Goal: Navigation & Orientation: Find specific page/section

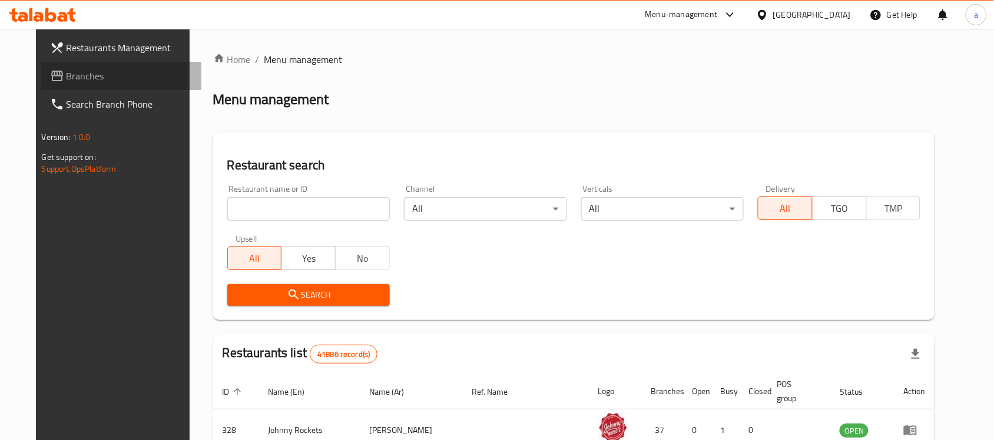
click at [80, 81] on span "Branches" at bounding box center [130, 76] width 126 height 14
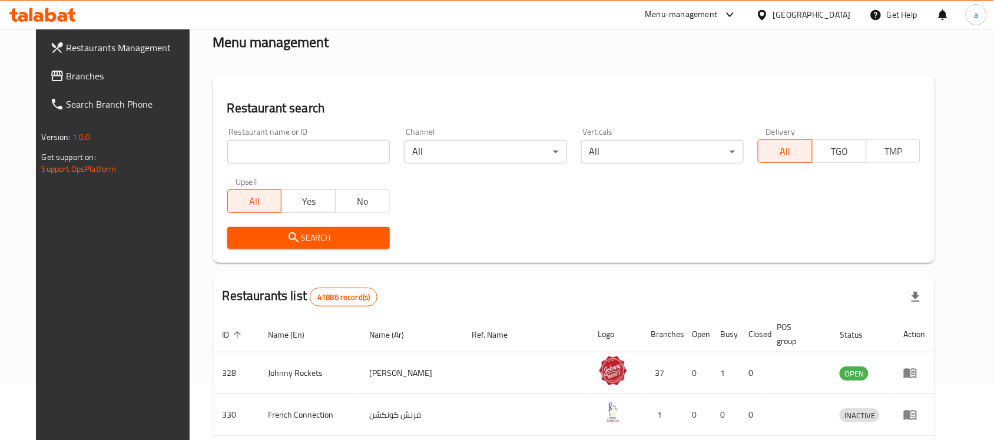
scroll to position [74, 0]
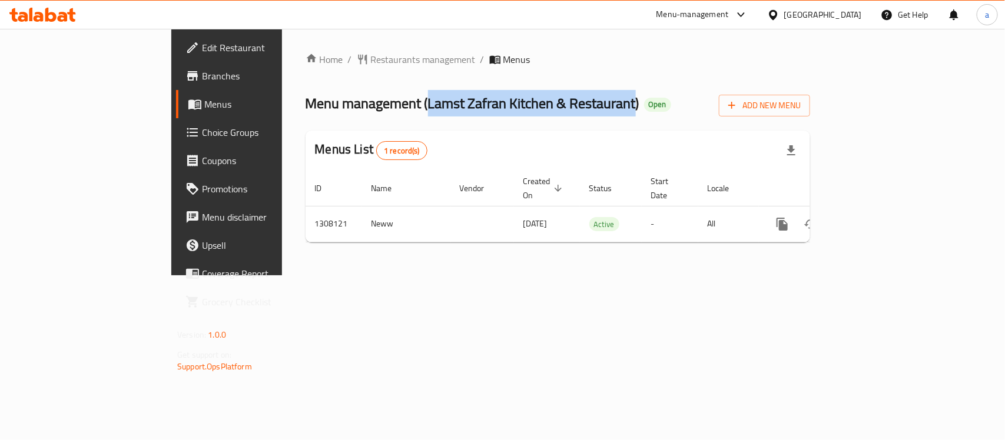
drag, startPoint x: 315, startPoint y: 100, endPoint x: 524, endPoint y: 111, distance: 209.8
click at [524, 111] on span "Menu management ( Lamst Zafran Kitchen & Restaurant )" at bounding box center [473, 103] width 334 height 26
copy span "Lamst Zafran Kitchen & Restaurant"
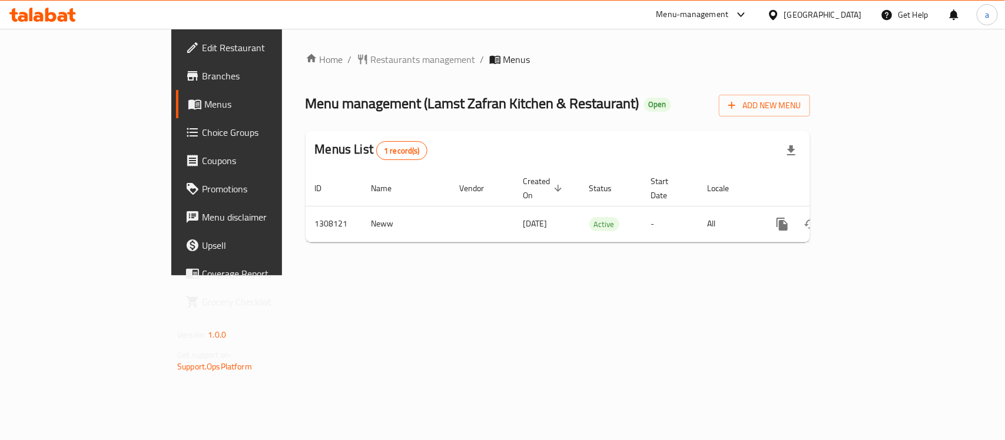
click at [310, 68] on div "Home / Restaurants management / Menus Menu management ( Lamst Zafran Kitchen & …" at bounding box center [558, 152] width 504 height 200
click at [371, 58] on span "Restaurants management" at bounding box center [423, 59] width 105 height 14
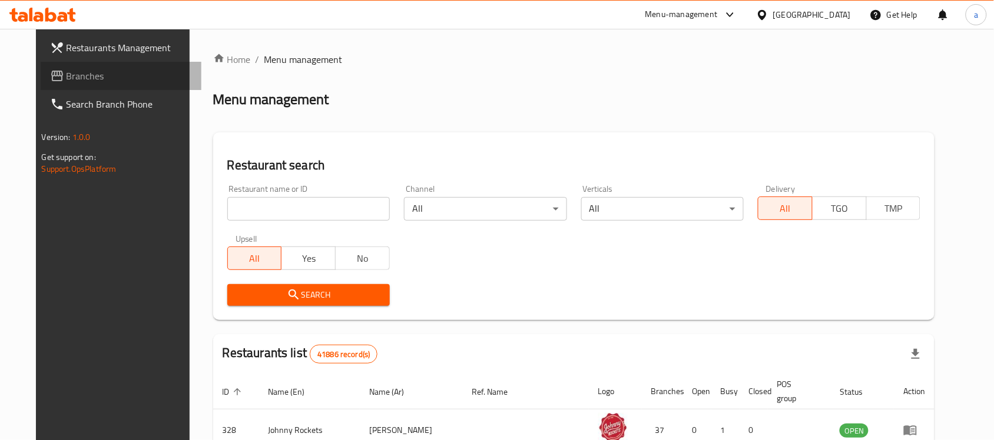
click at [74, 74] on span "Branches" at bounding box center [130, 76] width 126 height 14
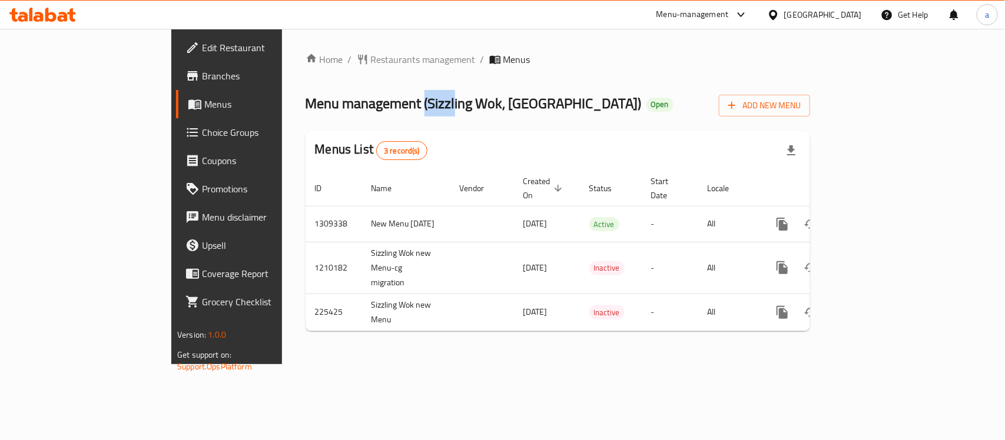
drag, startPoint x: 310, startPoint y: 102, endPoint x: 342, endPoint y: 104, distance: 32.5
click at [342, 104] on span "Menu management ( Sizzling Wok, Business Bay )" at bounding box center [474, 103] width 336 height 26
click at [349, 103] on span "Menu management ( Sizzling Wok, Business Bay )" at bounding box center [474, 103] width 336 height 26
drag, startPoint x: 313, startPoint y: 107, endPoint x: 474, endPoint y: 115, distance: 161.5
click at [474, 115] on span "Menu management ( Sizzling Wok, Business Bay )" at bounding box center [474, 103] width 336 height 26
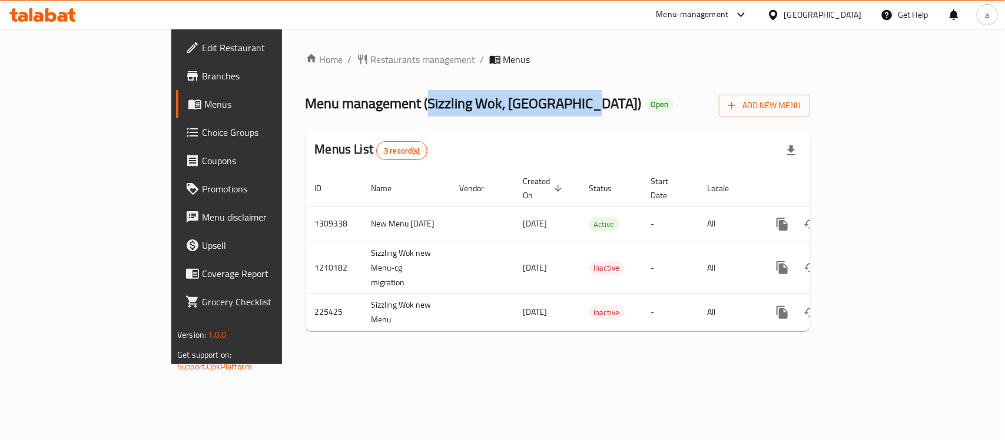
copy span "Sizzling Wok, Business Bay"
click at [371, 52] on span "Restaurants management" at bounding box center [423, 59] width 105 height 14
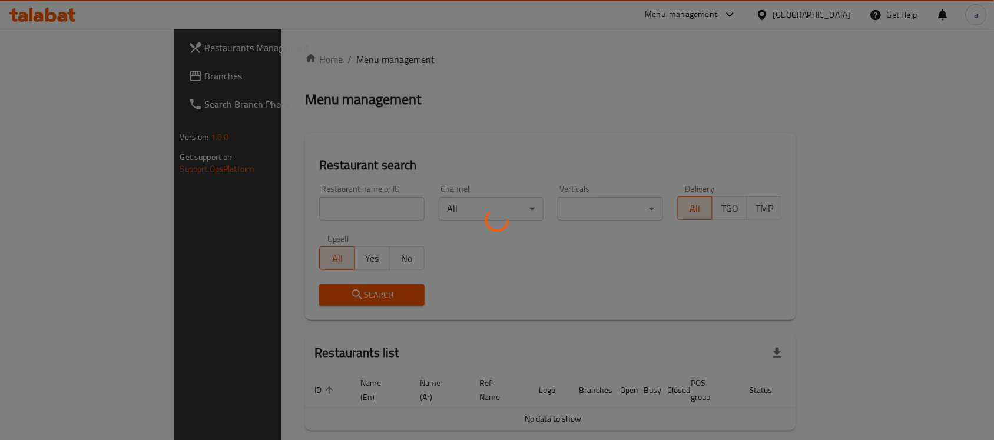
click at [66, 84] on div at bounding box center [497, 220] width 994 height 440
click at [66, 78] on div at bounding box center [497, 220] width 994 height 440
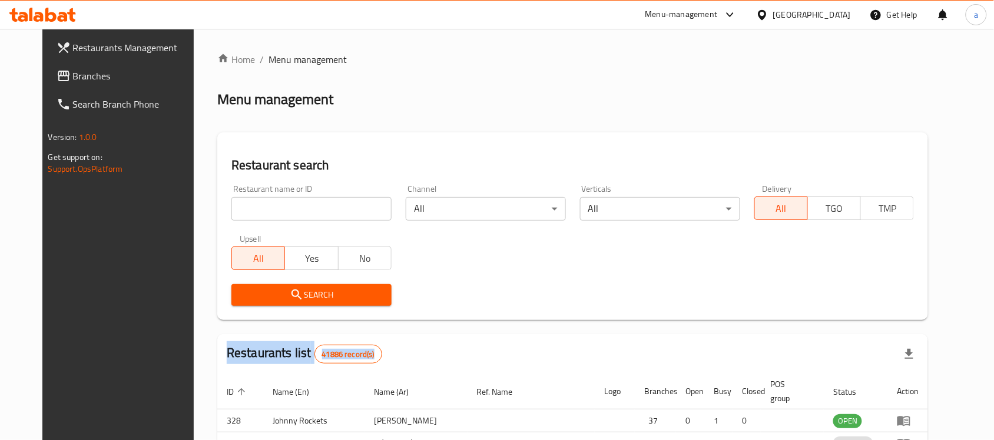
click at [66, 78] on div at bounding box center [497, 220] width 994 height 440
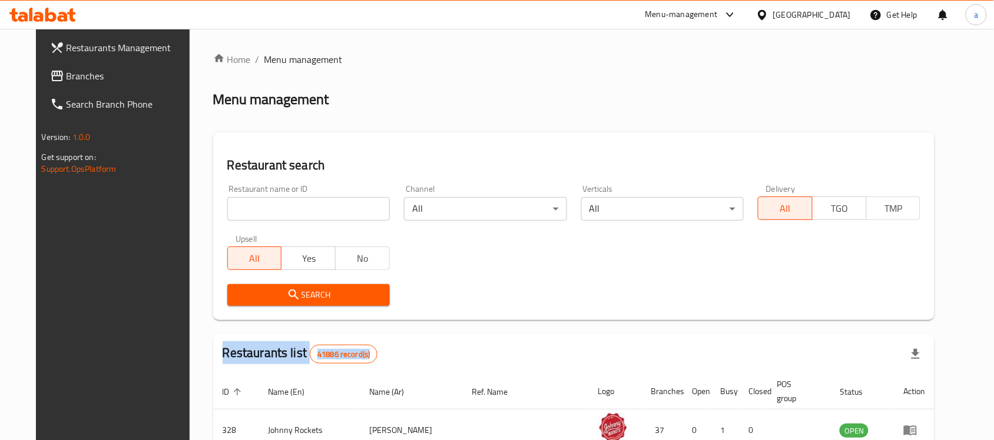
click at [67, 78] on span "Branches" at bounding box center [130, 76] width 126 height 14
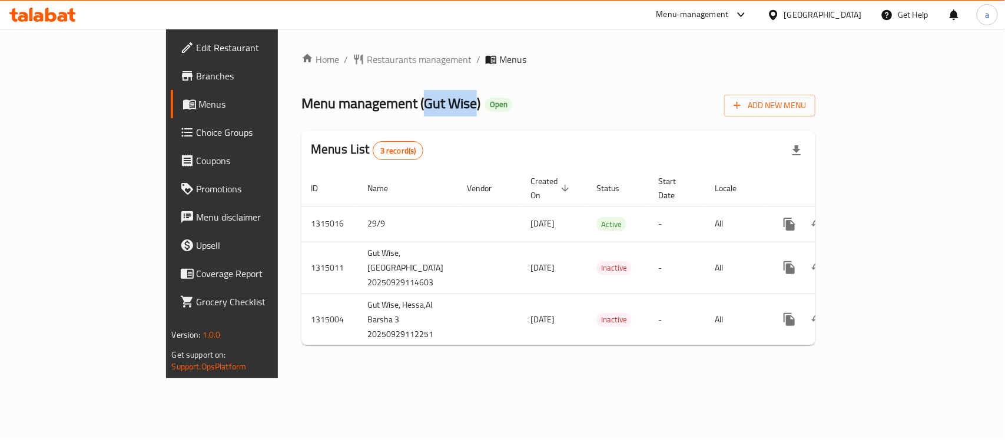
drag, startPoint x: 315, startPoint y: 99, endPoint x: 368, endPoint y: 113, distance: 54.8
click at [368, 113] on span "Menu management ( Gut Wise )" at bounding box center [390, 103] width 179 height 26
copy span "Gut Wise"
click at [328, 112] on span "Menu management ( Gut Wise )" at bounding box center [390, 103] width 179 height 26
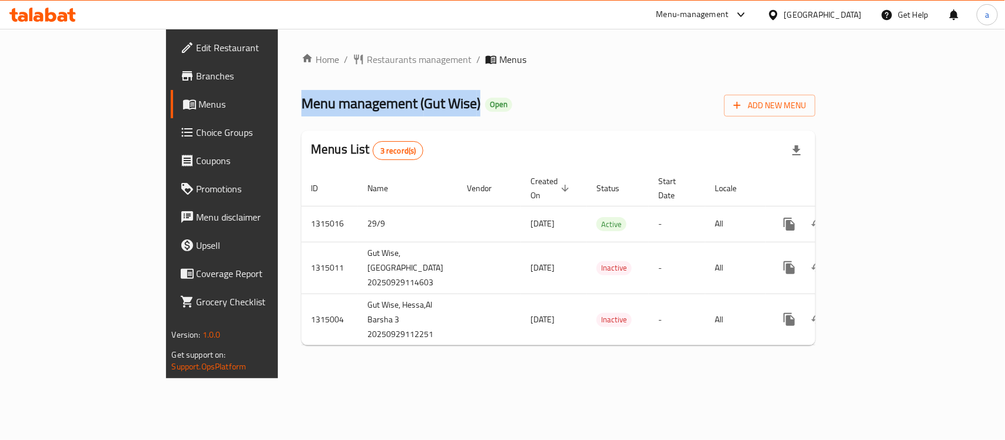
click at [328, 112] on span "Menu management ( Gut Wise )" at bounding box center [390, 103] width 179 height 26
click at [324, 98] on span "Menu management ( Gut Wise )" at bounding box center [390, 103] width 179 height 26
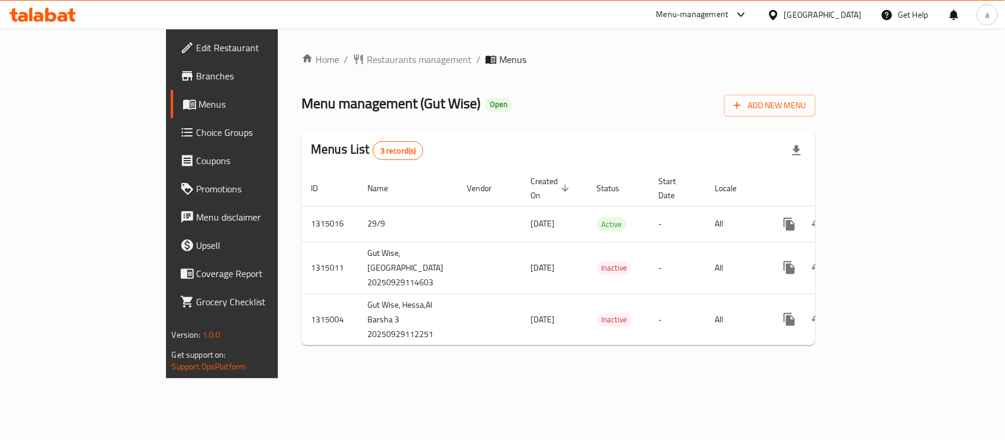
click at [322, 103] on span "Menu management ( Gut Wise )" at bounding box center [390, 103] width 179 height 26
drag, startPoint x: 310, startPoint y: 107, endPoint x: 365, endPoint y: 106, distance: 54.8
click at [365, 106] on span "Menu management ( Gut Wise )" at bounding box center [390, 103] width 179 height 26
copy span "( Gut Wise"
click at [367, 59] on span "Restaurants management" at bounding box center [419, 59] width 105 height 14
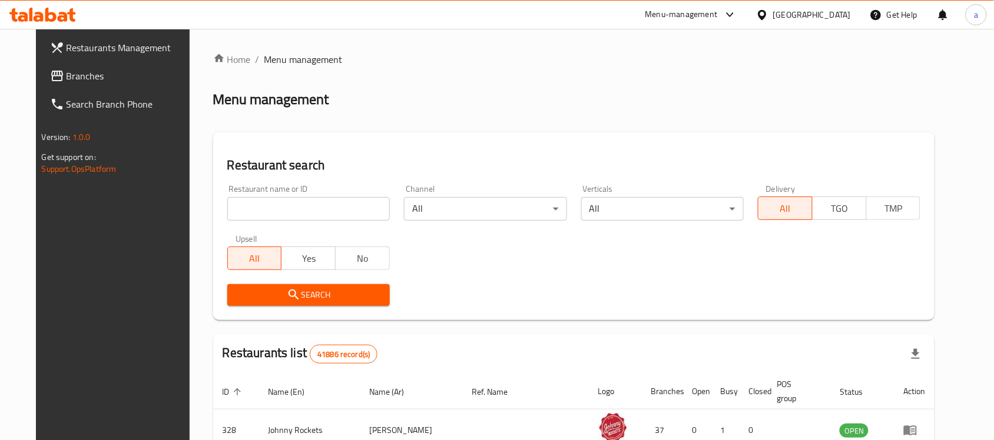
click at [67, 81] on span "Branches" at bounding box center [130, 76] width 126 height 14
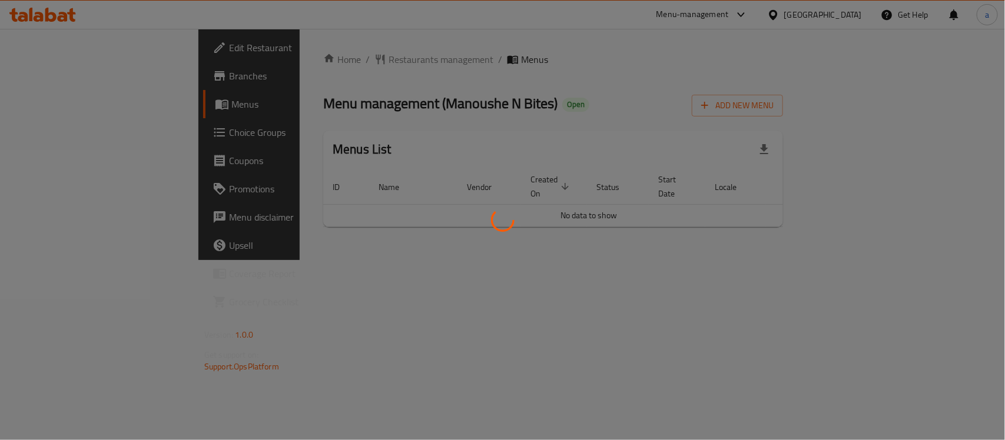
click at [321, 101] on div at bounding box center [502, 220] width 1005 height 440
drag, startPoint x: 320, startPoint y: 102, endPoint x: 396, endPoint y: 107, distance: 76.7
click at [396, 107] on div at bounding box center [502, 220] width 1005 height 440
click at [330, 107] on div at bounding box center [502, 220] width 1005 height 440
drag, startPoint x: 312, startPoint y: 104, endPoint x: 433, endPoint y: 112, distance: 120.9
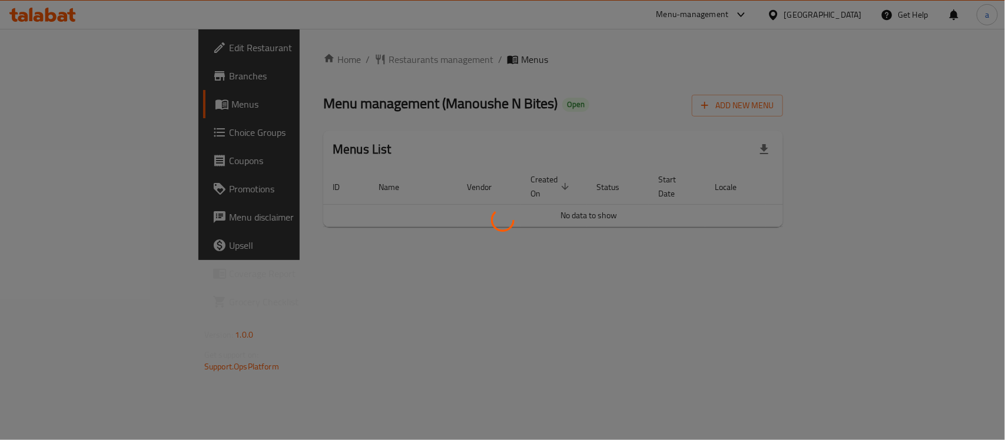
click at [433, 112] on div at bounding box center [502, 220] width 1005 height 440
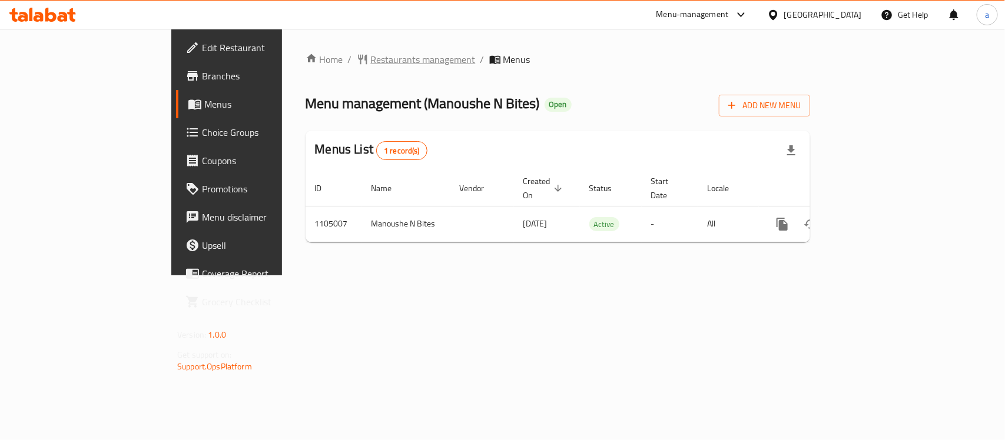
click at [371, 58] on span "Restaurants management" at bounding box center [423, 59] width 105 height 14
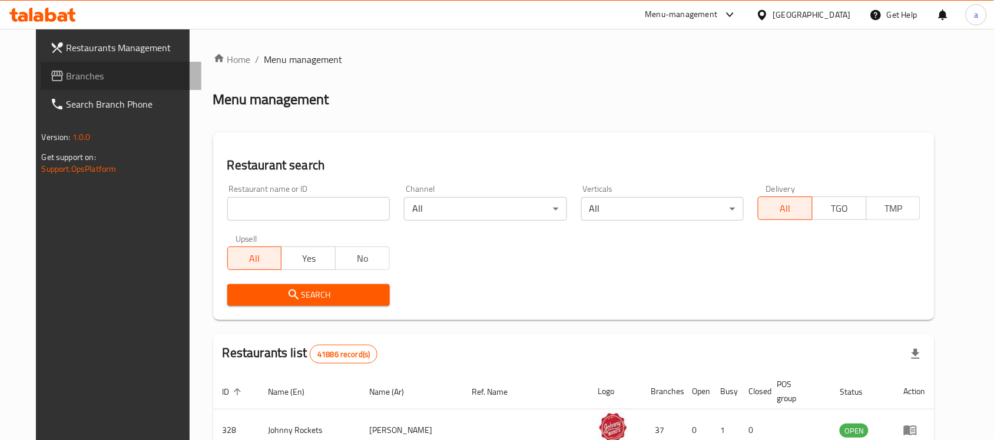
click at [86, 78] on span "Branches" at bounding box center [130, 76] width 126 height 14
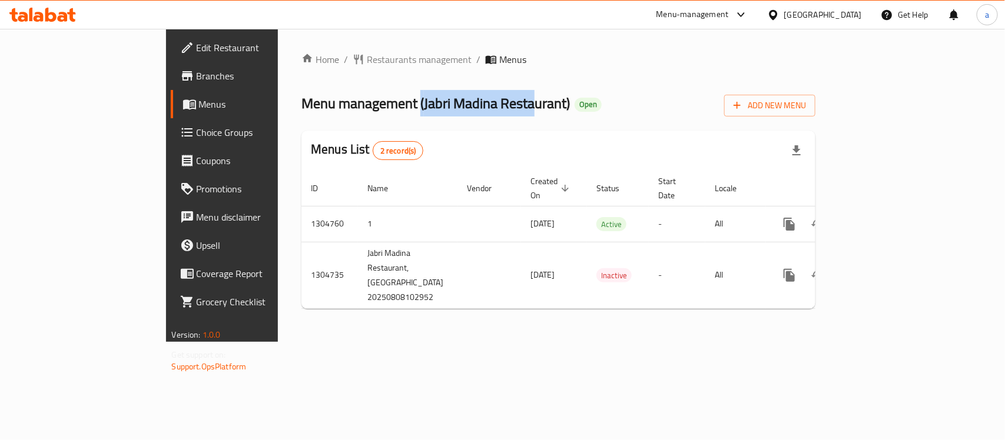
drag, startPoint x: 310, startPoint y: 104, endPoint x: 431, endPoint y: 115, distance: 121.8
click at [431, 115] on span "Menu management ( Jabri Madina Restaurant )" at bounding box center [435, 103] width 268 height 26
click at [377, 109] on span "Menu management ( Jabri Madina Restaurant )" at bounding box center [435, 103] width 268 height 26
click at [318, 101] on span "Menu management ( Jabri Madina Restaurant )" at bounding box center [435, 103] width 268 height 26
click at [315, 101] on span "Menu management ( Jabri Madina Restaurant )" at bounding box center [435, 103] width 268 height 26
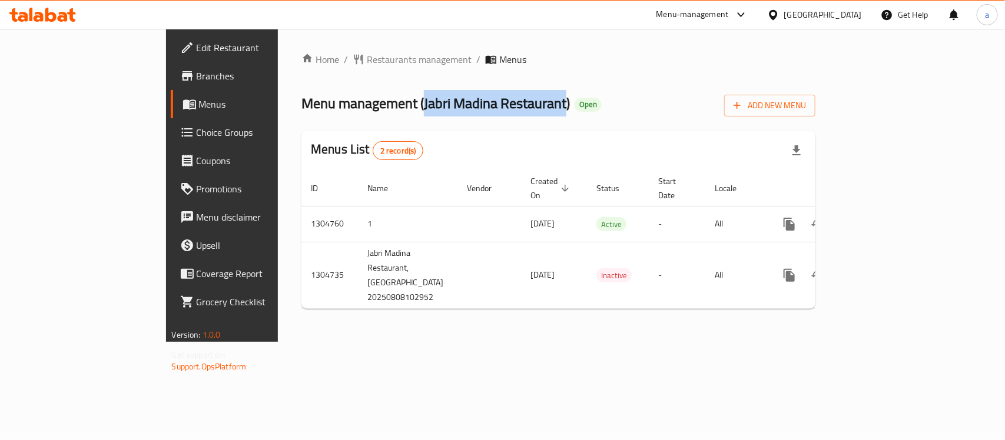
drag, startPoint x: 314, startPoint y: 104, endPoint x: 457, endPoint y: 112, distance: 143.9
click at [457, 112] on span "Menu management ( Jabri Madina Restaurant )" at bounding box center [435, 103] width 268 height 26
copy span "Jabri Madina Restaurant"
click at [197, 131] on span "Choice Groups" at bounding box center [261, 132] width 128 height 14
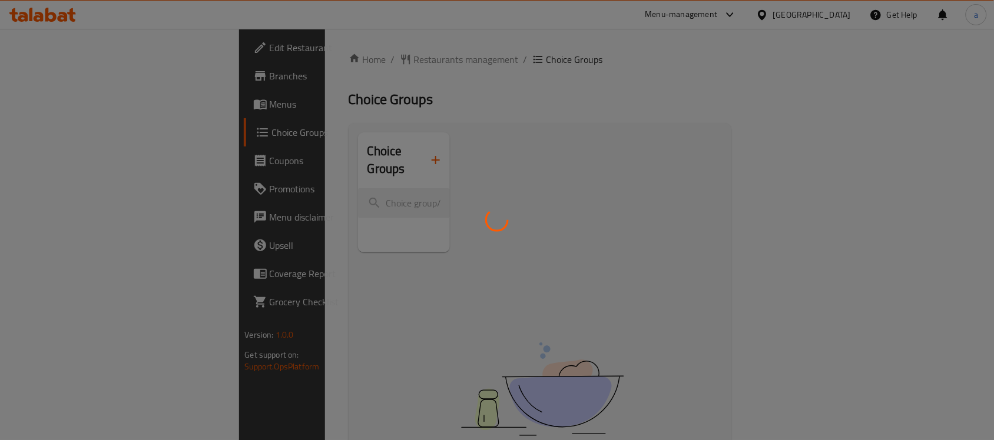
click at [273, 209] on div at bounding box center [497, 220] width 994 height 440
click at [287, 185] on div at bounding box center [497, 220] width 994 height 440
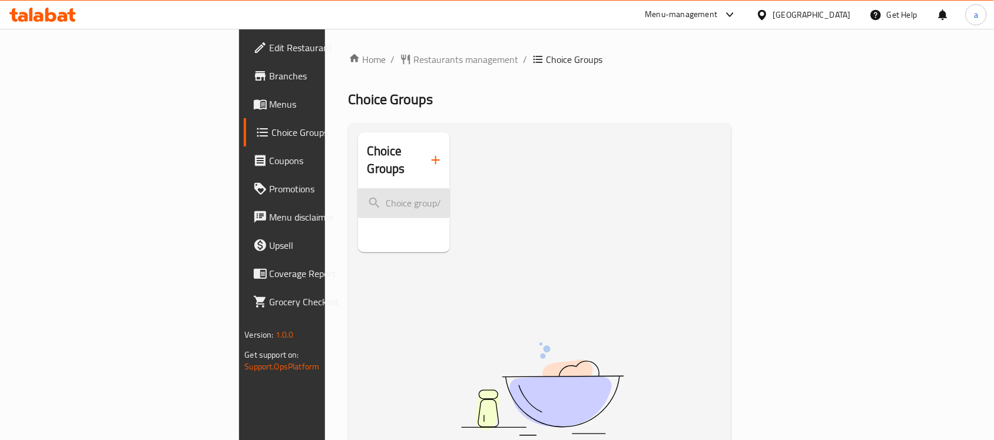
click at [358, 196] on input "search" at bounding box center [404, 203] width 92 height 30
paste input "Chicken Noodles"
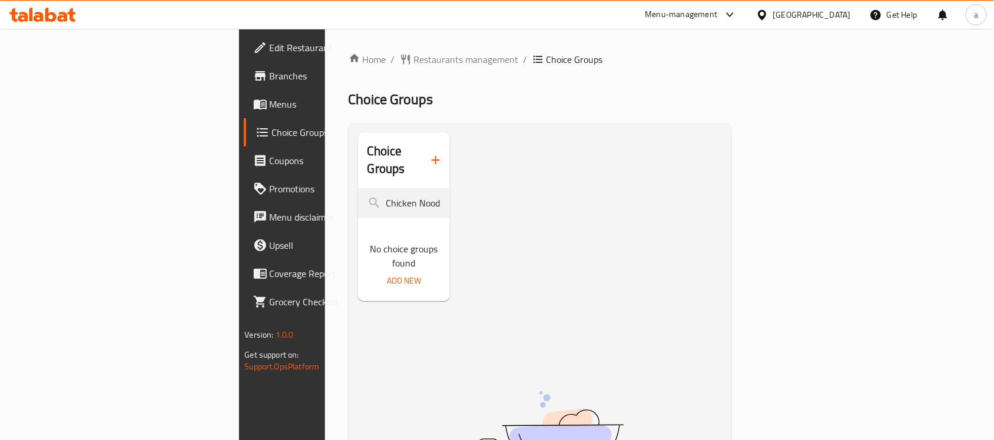
type input "Chicken Noodles"
click at [325, 53] on div "Home / Restaurants management / Choice Groups Choice Groups Choice Groups Chick…" at bounding box center [540, 329] width 430 height 601
click at [348, 75] on div "Home / Restaurants management / Choice Groups Choice Groups Choice Groups Chick…" at bounding box center [539, 329] width 383 height 554
click at [325, 48] on div "Home / Restaurants management / Choice Groups Choice Groups Choice Groups Chick…" at bounding box center [540, 329] width 430 height 601
click at [414, 59] on span "Restaurants management" at bounding box center [466, 59] width 105 height 14
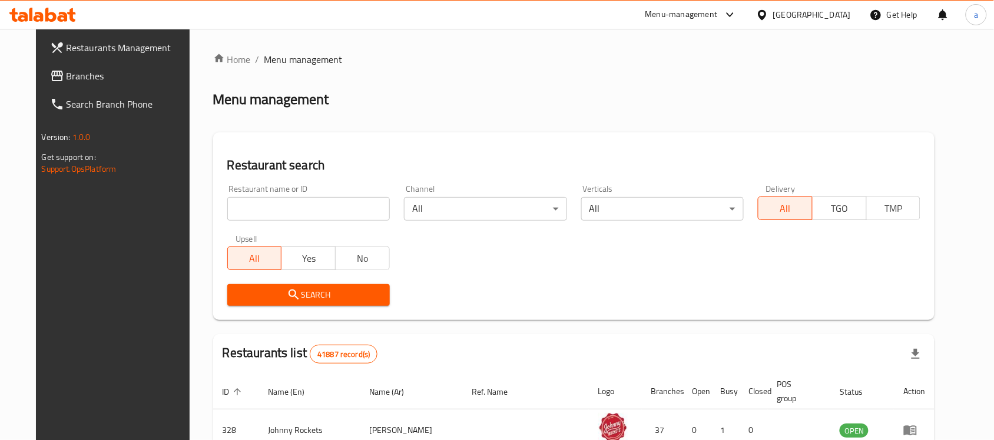
click at [67, 77] on span "Branches" at bounding box center [130, 76] width 126 height 14
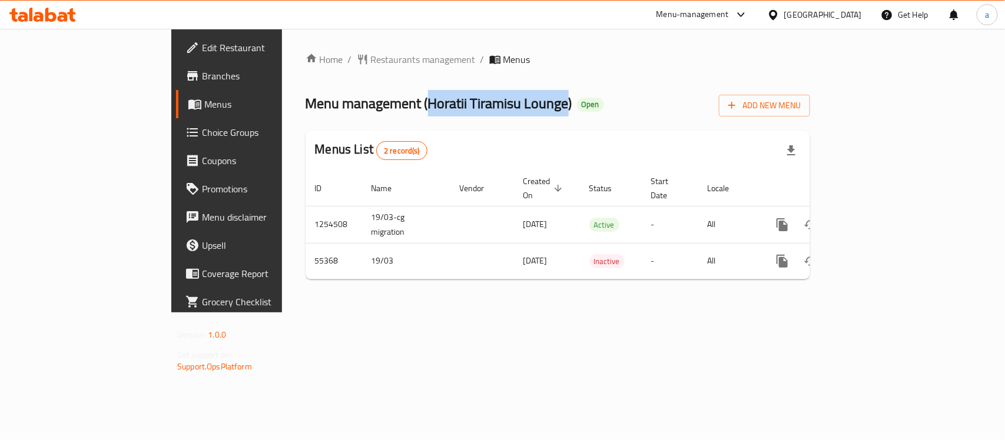
drag, startPoint x: 316, startPoint y: 101, endPoint x: 455, endPoint y: 114, distance: 139.5
click at [455, 114] on span "Menu management ( Horatii Tiramisu Lounge )" at bounding box center [439, 103] width 267 height 26
copy span "Horatii Tiramisu Lounge"
click at [371, 58] on span "Restaurants management" at bounding box center [423, 59] width 105 height 14
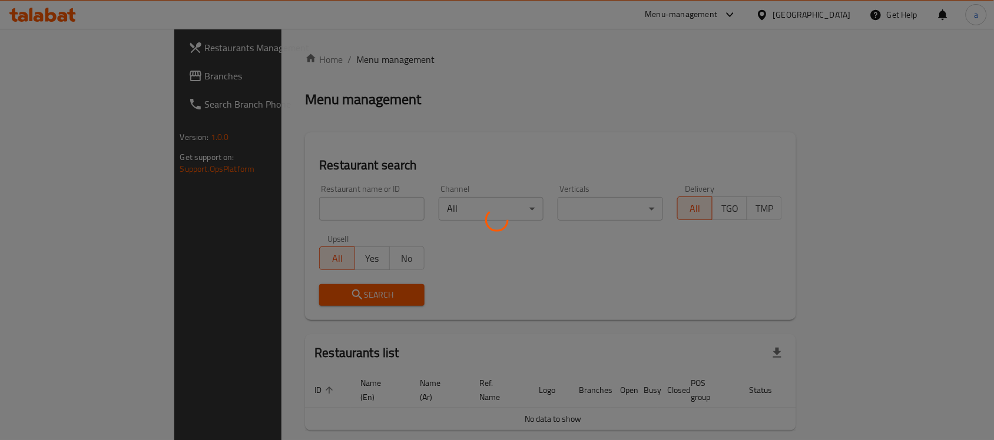
click at [846, 16] on div at bounding box center [497, 220] width 994 height 440
click at [832, 15] on div at bounding box center [497, 220] width 994 height 440
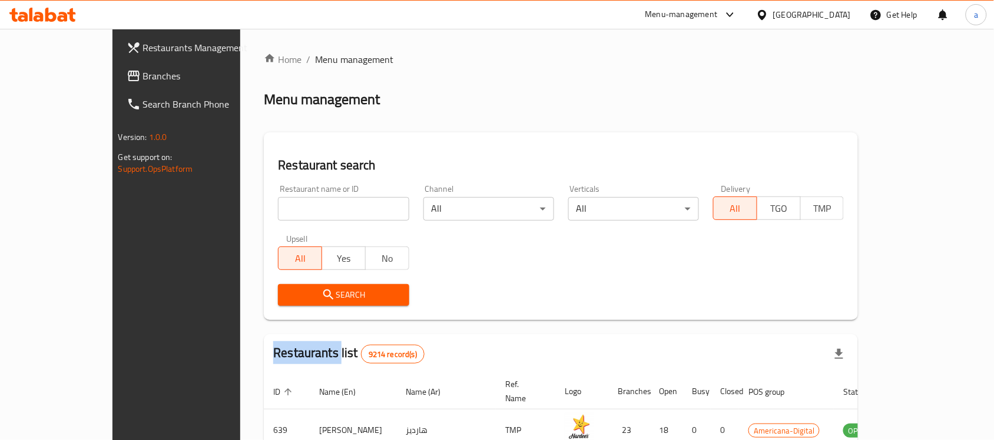
click at [832, 29] on div "​ Menu-management Qatar Get Help a Restaurants Management Branches Search Branc…" at bounding box center [497, 234] width 994 height 411
click at [832, 15] on div "Qatar" at bounding box center [812, 14] width 78 height 13
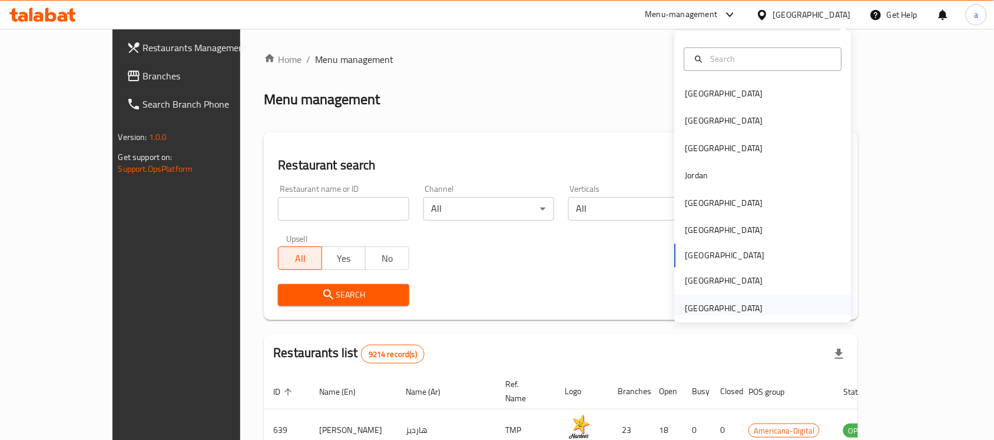
click at [728, 304] on div "[GEOGRAPHIC_DATA]" at bounding box center [724, 308] width 78 height 13
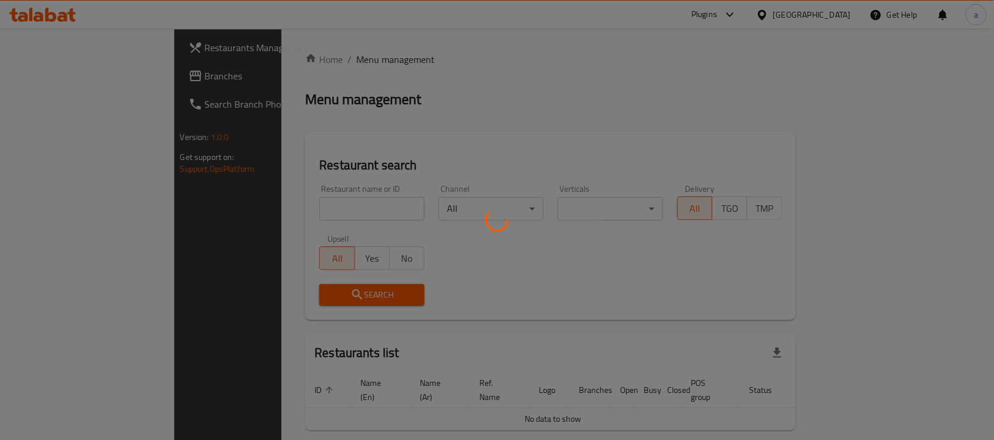
click at [48, 71] on div at bounding box center [497, 220] width 994 height 440
click at [48, 75] on div at bounding box center [497, 220] width 994 height 440
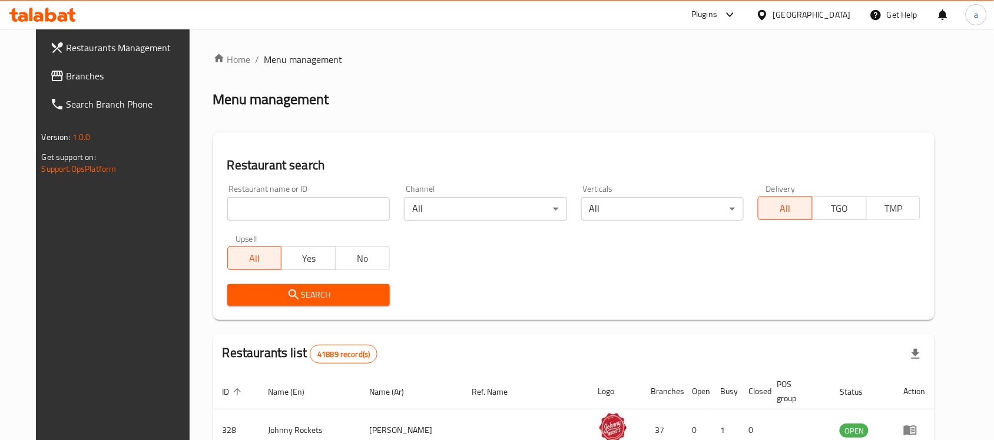
click at [67, 80] on span "Branches" at bounding box center [130, 76] width 126 height 14
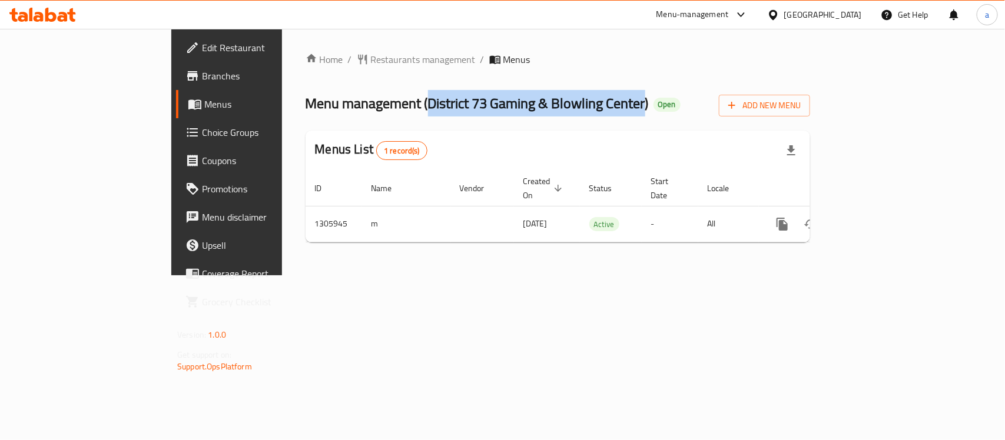
drag, startPoint x: 314, startPoint y: 100, endPoint x: 534, endPoint y: 111, distance: 221.0
click at [534, 111] on span "Menu management ( District 73 Gaming & Blowling Center )" at bounding box center [477, 103] width 343 height 26
copy span "District 73 Gaming & Blowling Center"
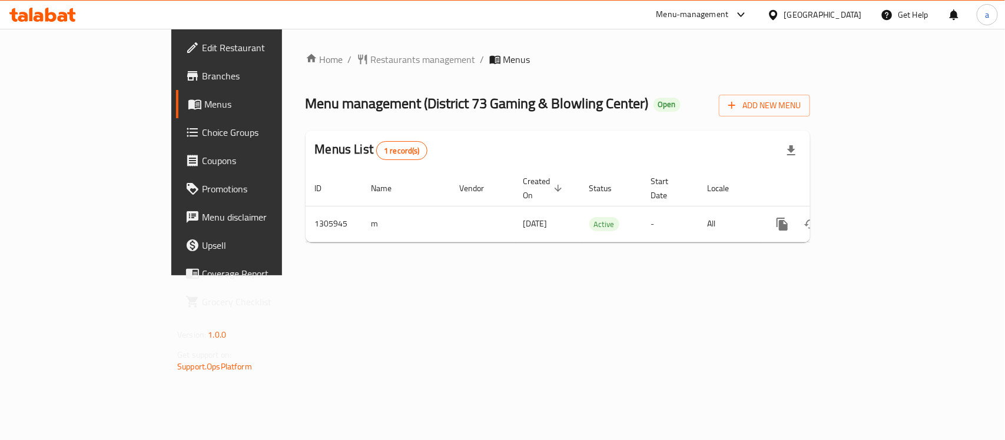
click at [293, 49] on div "Home / Restaurants management / Menus Menu management ( District 73 Gaming & Bl…" at bounding box center [558, 152] width 552 height 247
click at [371, 66] on span "Restaurants management" at bounding box center [423, 59] width 105 height 14
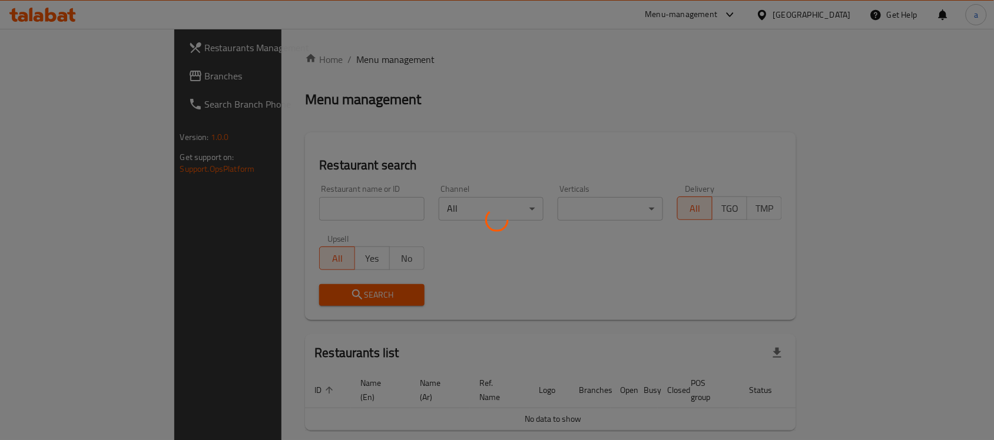
click at [54, 75] on div at bounding box center [497, 220] width 994 height 440
drag, startPoint x: 54, startPoint y: 75, endPoint x: 54, endPoint y: 82, distance: 7.1
click at [54, 82] on div at bounding box center [497, 220] width 994 height 440
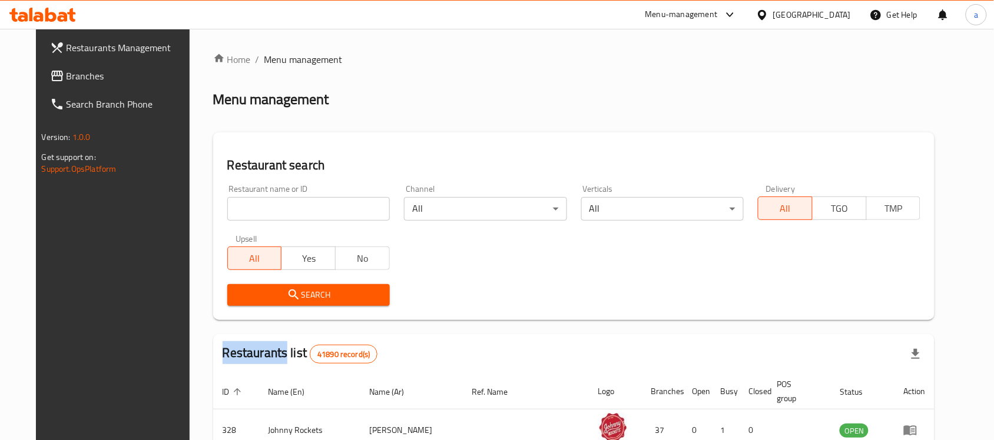
click at [67, 78] on span "Branches" at bounding box center [130, 76] width 126 height 14
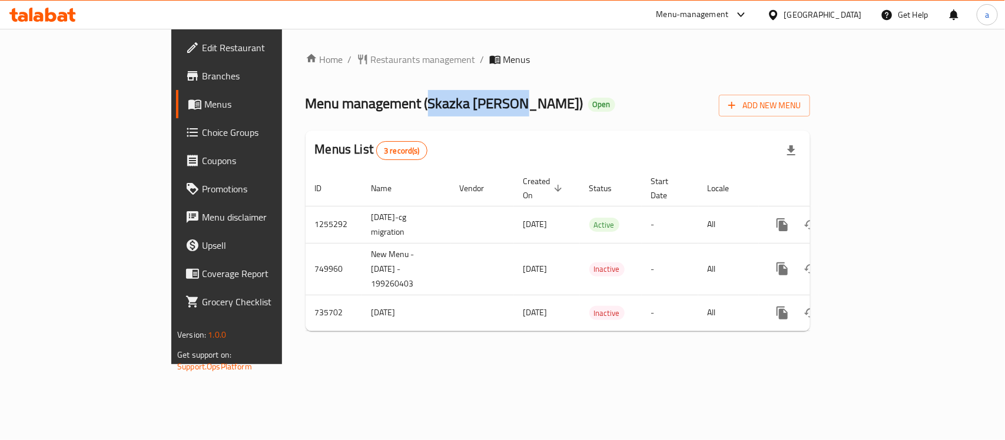
drag, startPoint x: 313, startPoint y: 103, endPoint x: 401, endPoint y: 112, distance: 88.2
click at [401, 112] on span "Menu management ( Skazka Al Saha )" at bounding box center [445, 103] width 278 height 26
copy span "Skazka Al Saha"
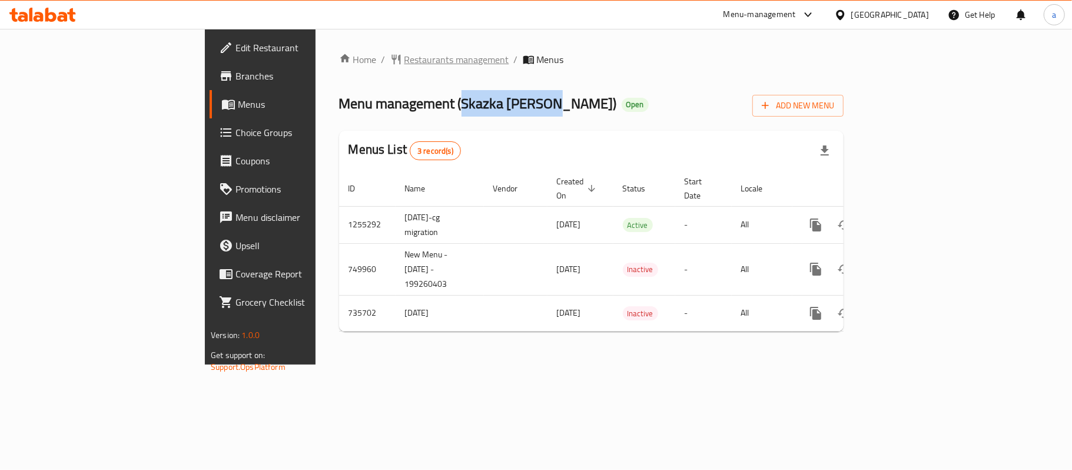
click at [404, 65] on span "Restaurants management" at bounding box center [456, 59] width 105 height 14
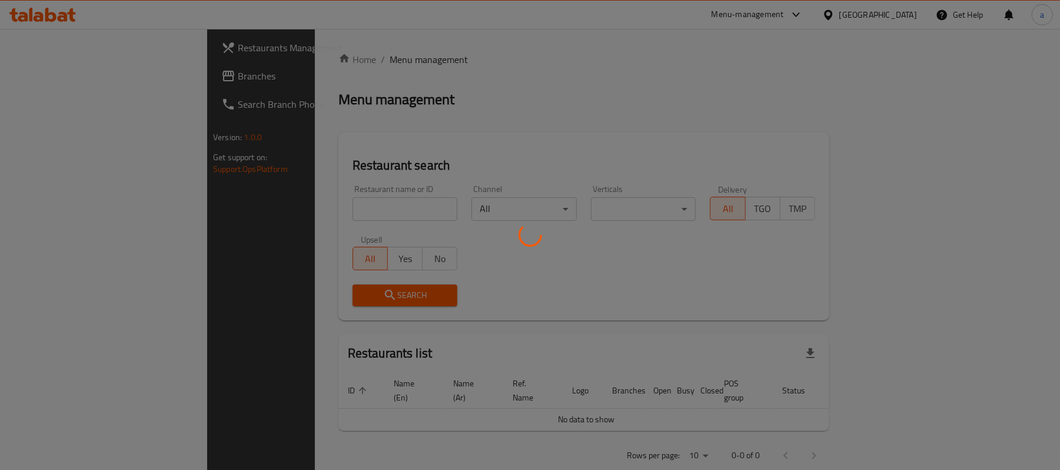
click at [72, 78] on div at bounding box center [530, 235] width 1060 height 470
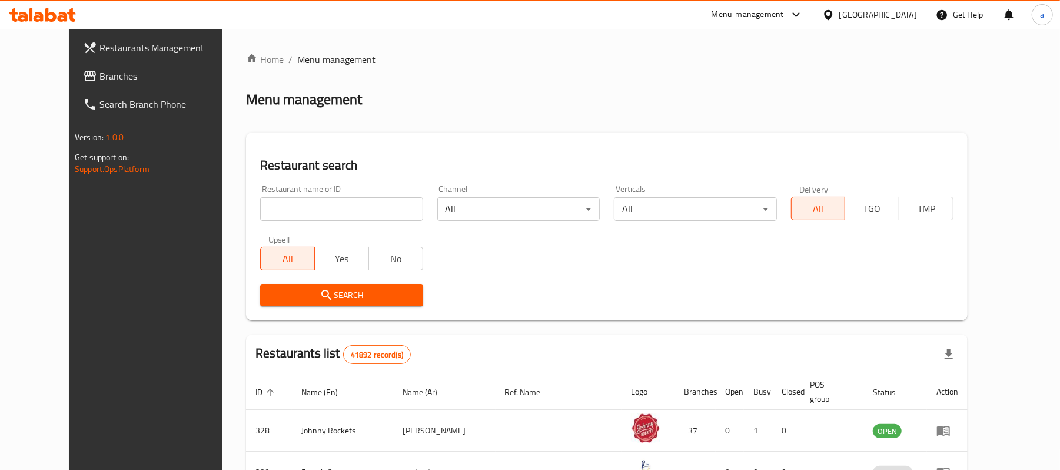
click at [99, 78] on span "Branches" at bounding box center [167, 76] width 137 height 14
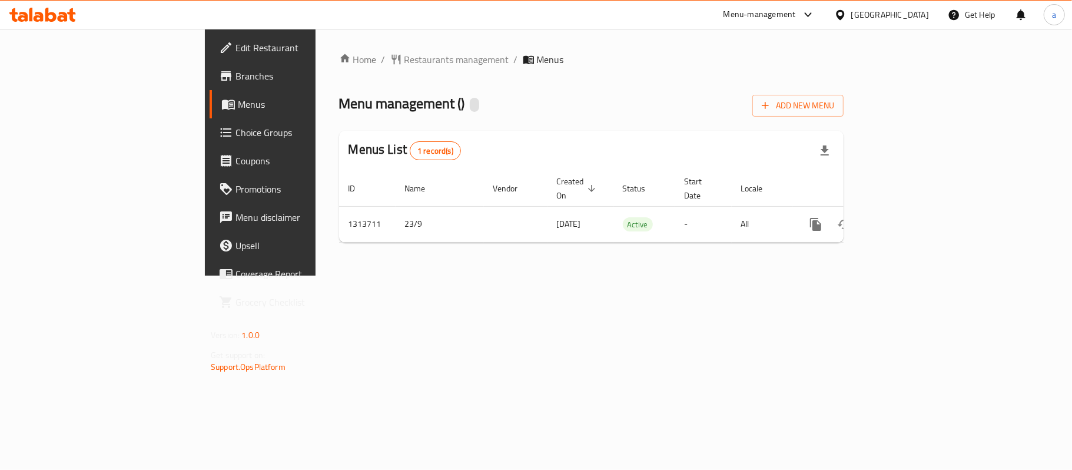
click at [352, 102] on div "Menu management ( ) Add New Menu" at bounding box center [591, 103] width 504 height 26
click at [348, 104] on div "Menu management ( ) Add New Menu" at bounding box center [591, 103] width 504 height 26
drag, startPoint x: 326, startPoint y: 102, endPoint x: 513, endPoint y: 101, distance: 187.2
click at [513, 101] on span "Menu management ( Cuppa Chai Restaurant and Cafe )" at bounding box center [497, 103] width 316 height 26
copy span "Cuppa Chai Restaurant and Cafe"
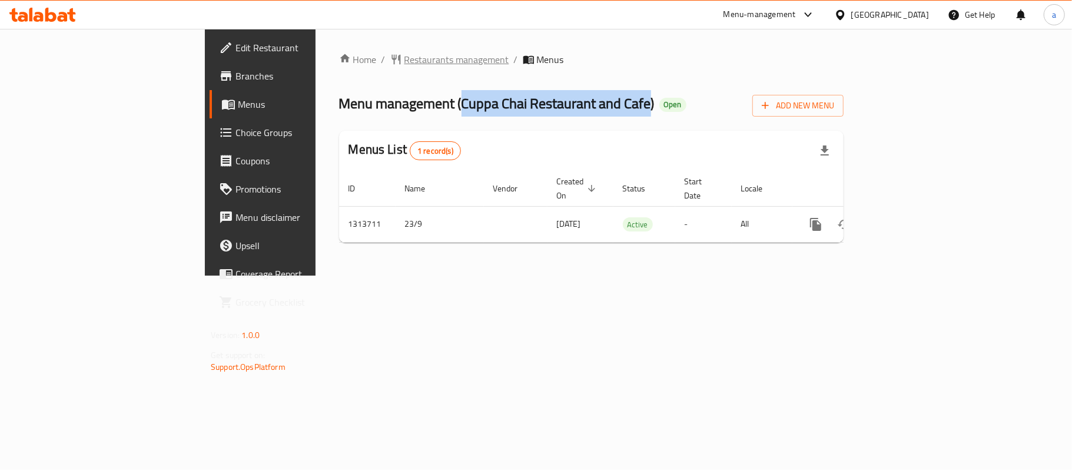
click at [404, 58] on span "Restaurants management" at bounding box center [456, 59] width 105 height 14
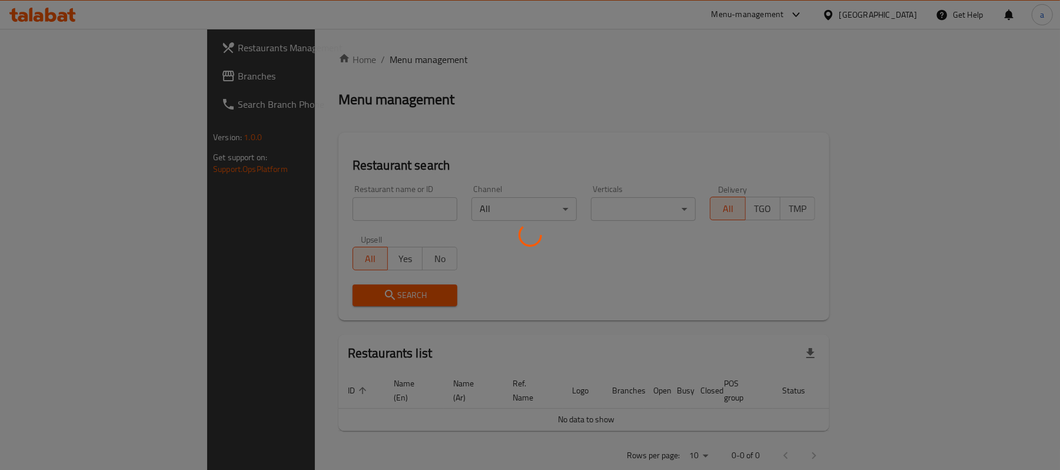
click at [43, 74] on div at bounding box center [530, 235] width 1060 height 470
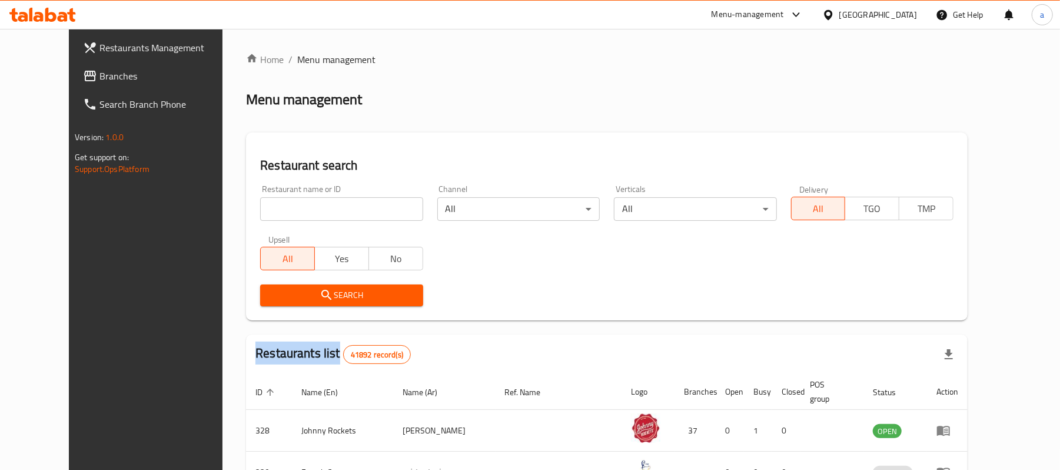
click at [43, 74] on div at bounding box center [530, 235] width 1060 height 470
click at [99, 74] on span "Branches" at bounding box center [167, 76] width 137 height 14
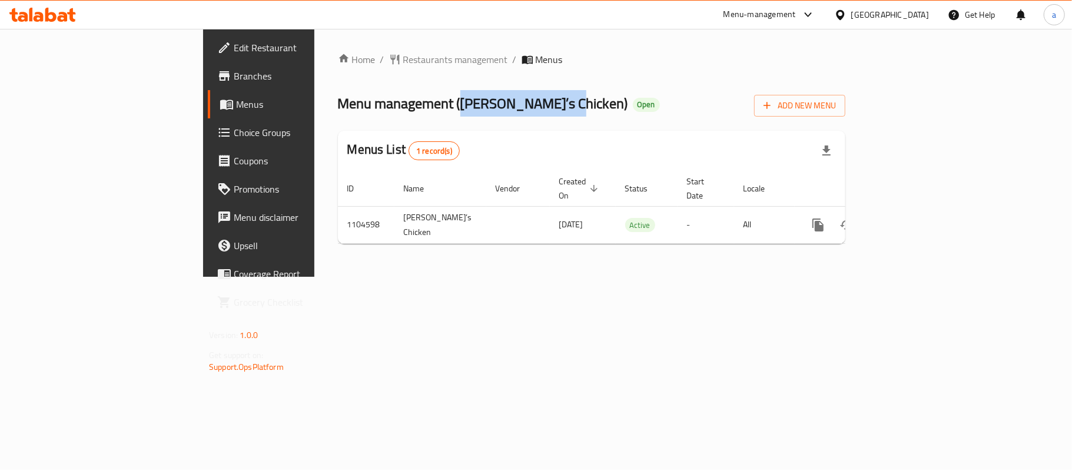
drag, startPoint x: 326, startPoint y: 106, endPoint x: 424, endPoint y: 100, distance: 97.9
click at [424, 100] on span "Menu management ( [PERSON_NAME]’s Chicken )" at bounding box center [483, 103] width 290 height 26
copy span "[PERSON_NAME]’s Chicken"
click at [338, 113] on span "Menu management ( [PERSON_NAME]’s Chicken )" at bounding box center [483, 103] width 290 height 26
drag, startPoint x: 325, startPoint y: 107, endPoint x: 429, endPoint y: 115, distance: 103.9
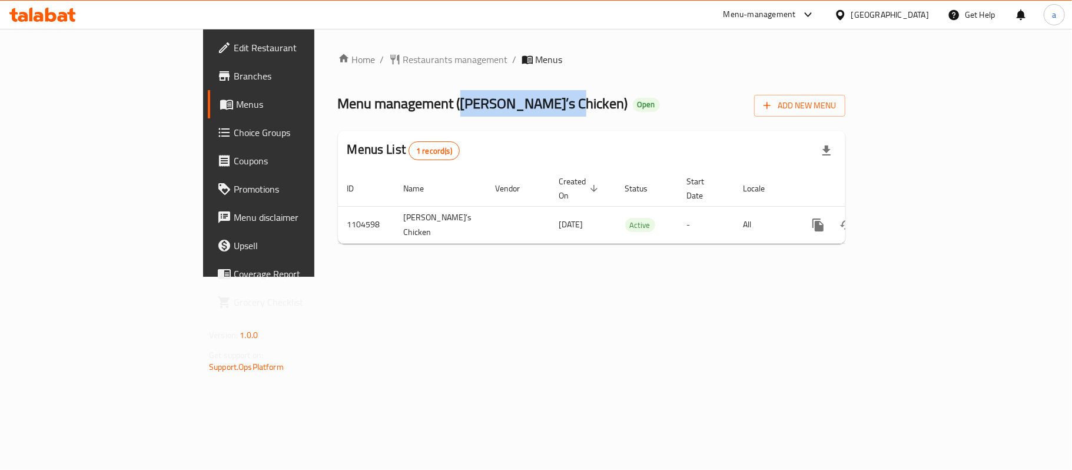
click at [429, 115] on span "Menu management ( Alberto’s Chicken )" at bounding box center [483, 103] width 290 height 26
copy span "Alberto’s Chicken"
click at [327, 48] on div "Home / Restaurants management / Menus Menu management ( Alberto’s Chicken ) Ope…" at bounding box center [591, 153] width 555 height 248
click at [403, 60] on span "Restaurants management" at bounding box center [455, 59] width 105 height 14
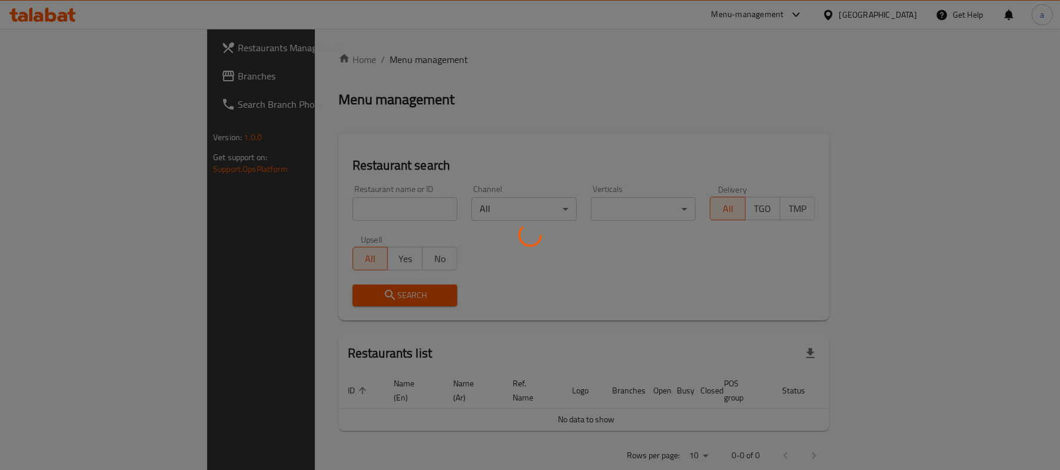
click at [52, 81] on div at bounding box center [530, 235] width 1060 height 470
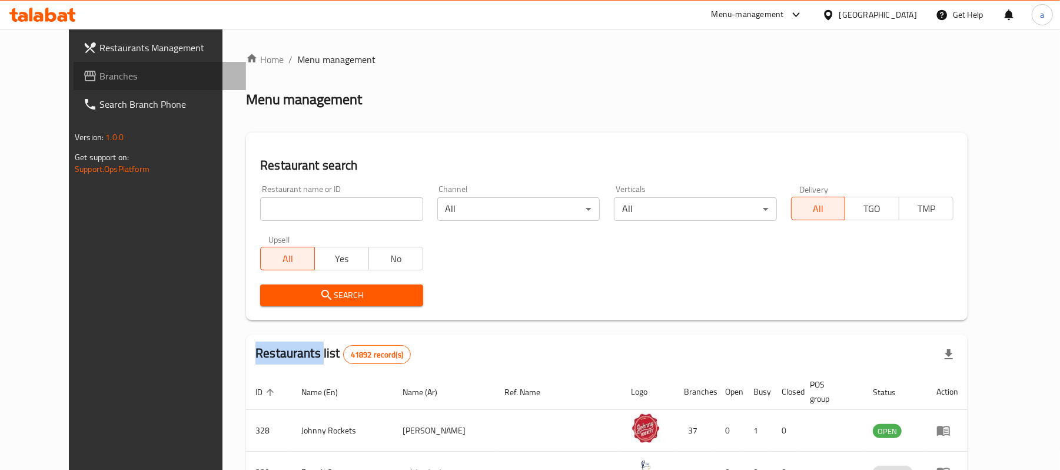
click at [99, 81] on span "Branches" at bounding box center [167, 76] width 137 height 14
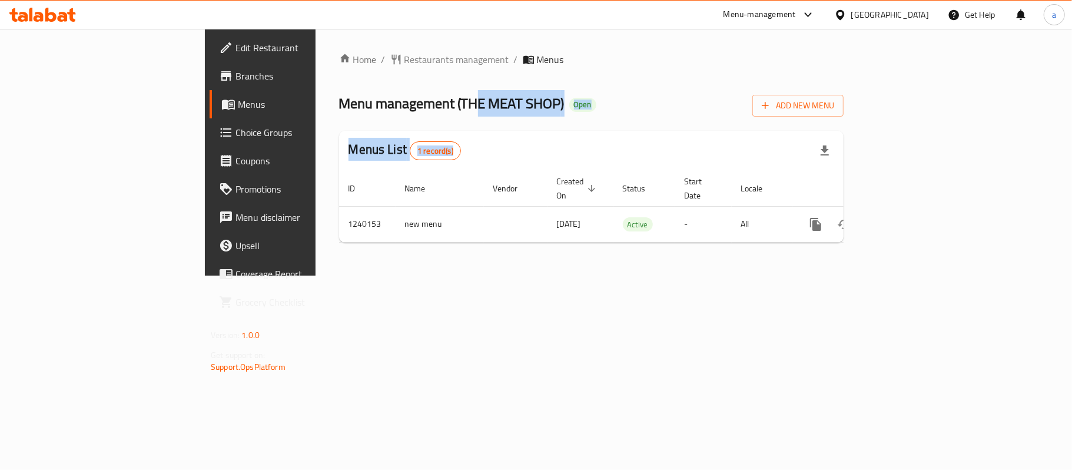
drag, startPoint x: 338, startPoint y: 102, endPoint x: 421, endPoint y: 118, distance: 85.0
click at [421, 118] on div "Home / Restaurants management / Menus Menu management ( THE MEAT SHOP ) Open Ad…" at bounding box center [591, 152] width 504 height 200
click at [364, 107] on span "Menu management ( THE MEAT SHOP )" at bounding box center [451, 103] width 225 height 26
drag, startPoint x: 325, startPoint y: 99, endPoint x: 423, endPoint y: 107, distance: 98.0
click at [423, 107] on span "Menu management ( THE MEAT SHOP )" at bounding box center [451, 103] width 225 height 26
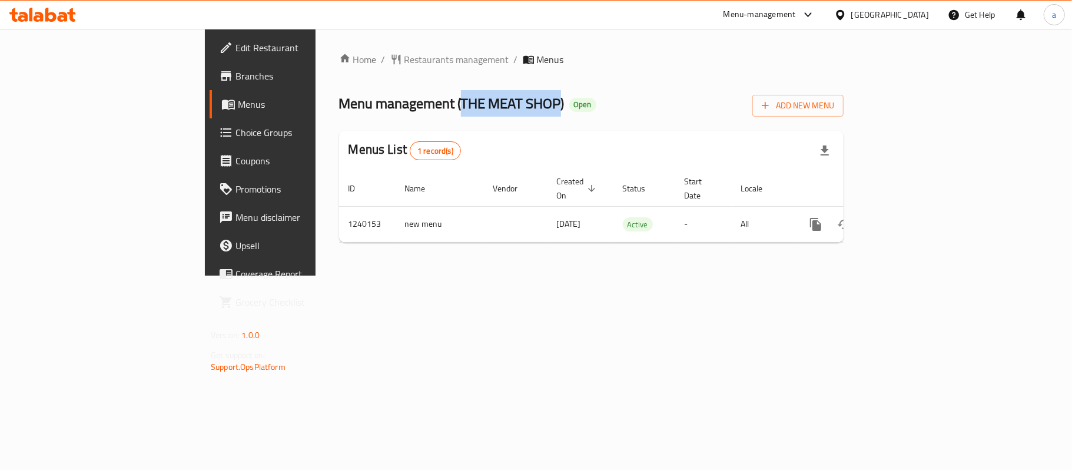
copy span "THE MEAT SHOP"
click at [339, 76] on div "Home / Restaurants management / Menus Menu management ( THE MEAT SHOP ) Open Ad…" at bounding box center [591, 152] width 504 height 200
click at [404, 52] on span "Restaurants management" at bounding box center [456, 59] width 105 height 14
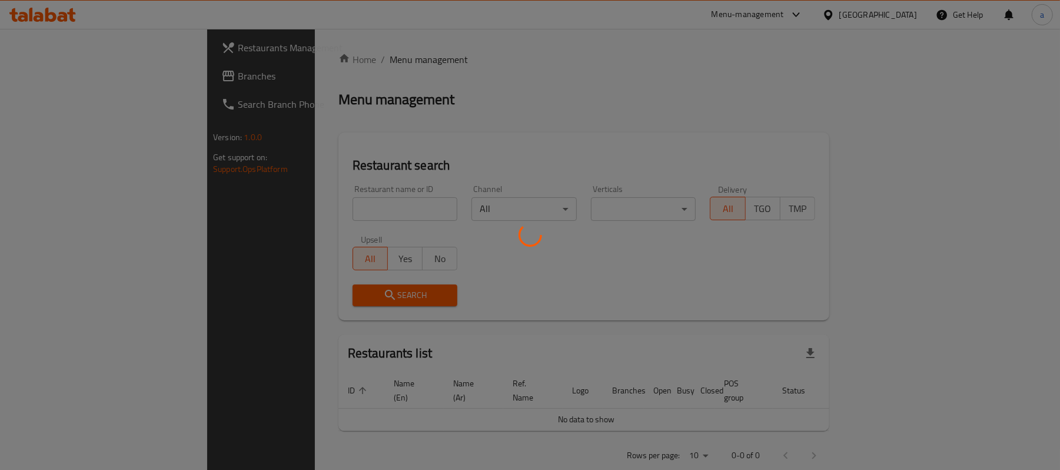
click at [54, 71] on div at bounding box center [530, 235] width 1060 height 470
click at [54, 85] on div at bounding box center [530, 235] width 1060 height 470
click at [27, 73] on div at bounding box center [530, 235] width 1060 height 470
click at [29, 73] on div at bounding box center [530, 235] width 1060 height 470
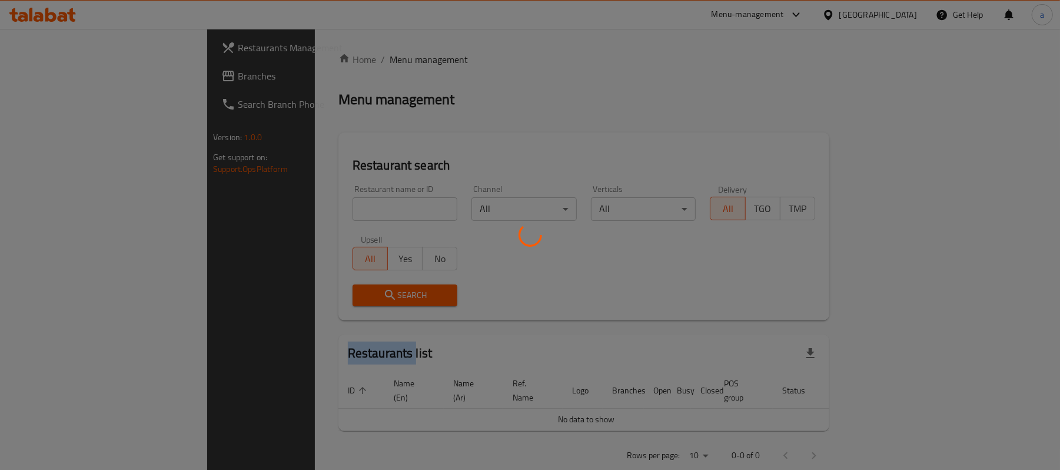
click at [29, 73] on div at bounding box center [530, 235] width 1060 height 470
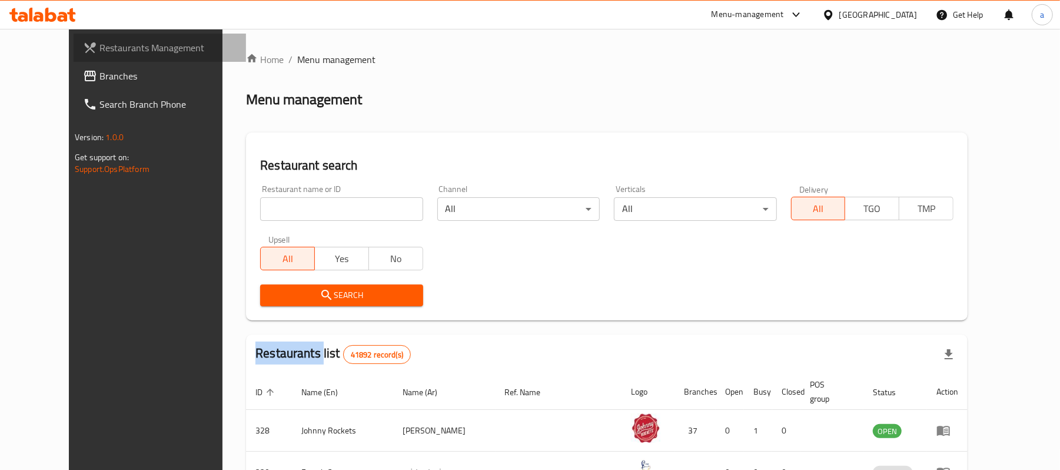
click at [75, 57] on link "Restaurants Management" at bounding box center [160, 48] width 172 height 28
click at [99, 80] on span "Branches" at bounding box center [167, 76] width 137 height 14
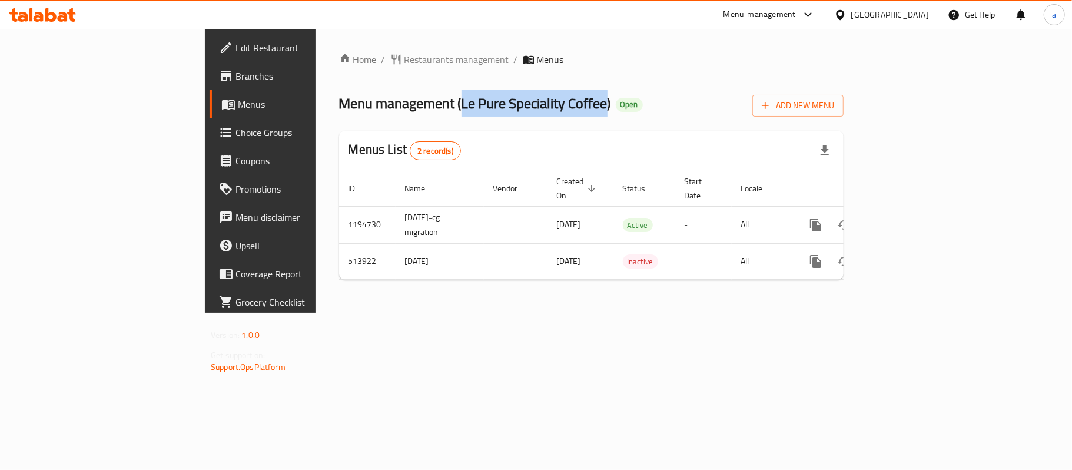
drag, startPoint x: 326, startPoint y: 107, endPoint x: 472, endPoint y: 102, distance: 146.1
click at [472, 102] on span "Menu management ( Le Pure Speciality Coffee )" at bounding box center [475, 103] width 272 height 26
copy span "Le Pure Speciality Coffee"
click at [339, 104] on span "Menu management ( Le Pure Speciality Coffee )" at bounding box center [475, 103] width 272 height 26
click at [324, 46] on div "Home / Restaurants management / Menus Menu management ( Le Pure Speciality Coff…" at bounding box center [592, 171] width 552 height 284
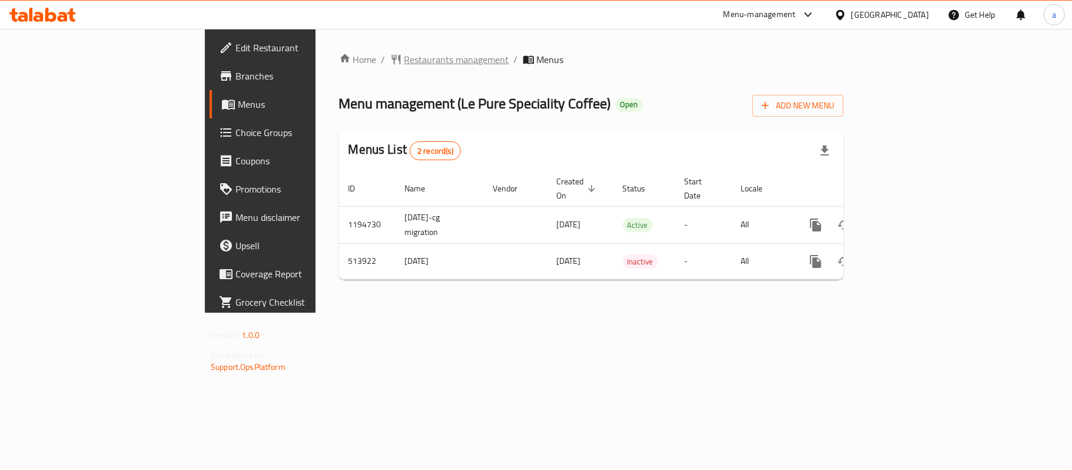
click at [404, 57] on span "Restaurants management" at bounding box center [456, 59] width 105 height 14
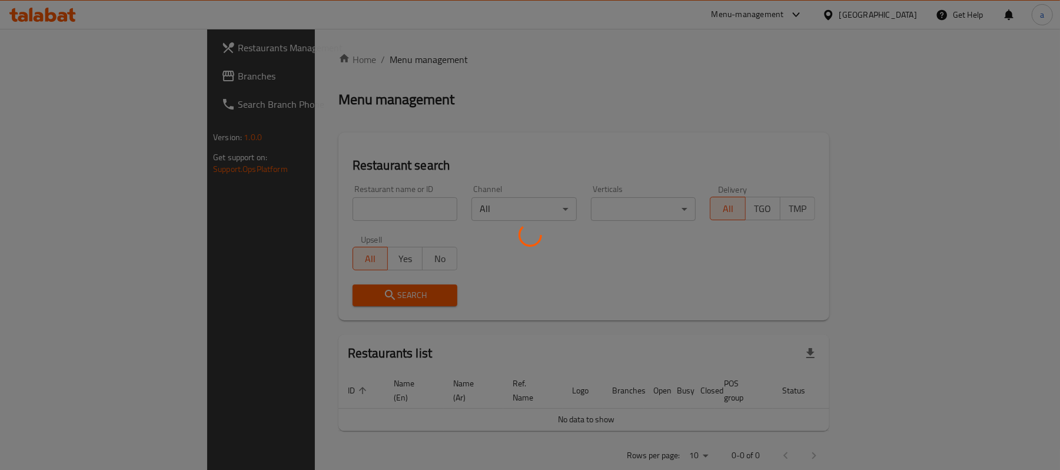
click at [55, 71] on div at bounding box center [530, 235] width 1060 height 470
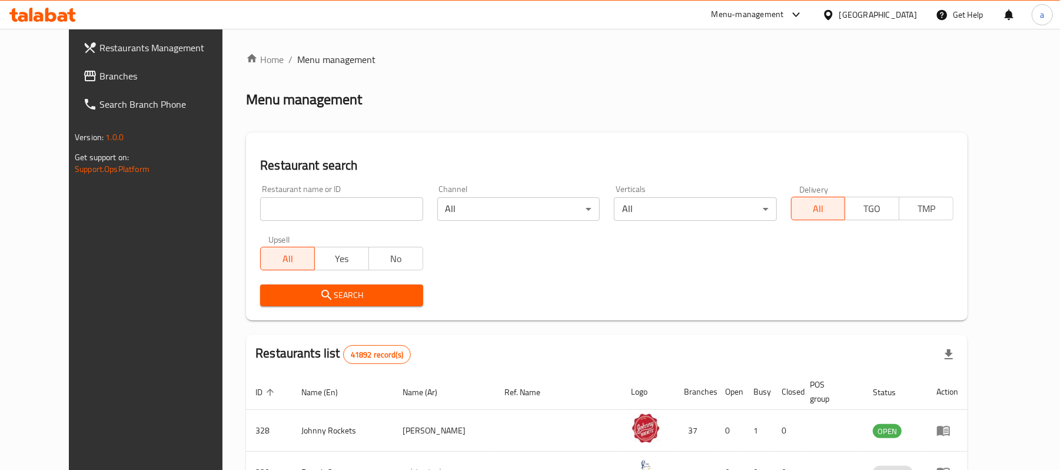
click at [99, 76] on span "Branches" at bounding box center [167, 76] width 137 height 14
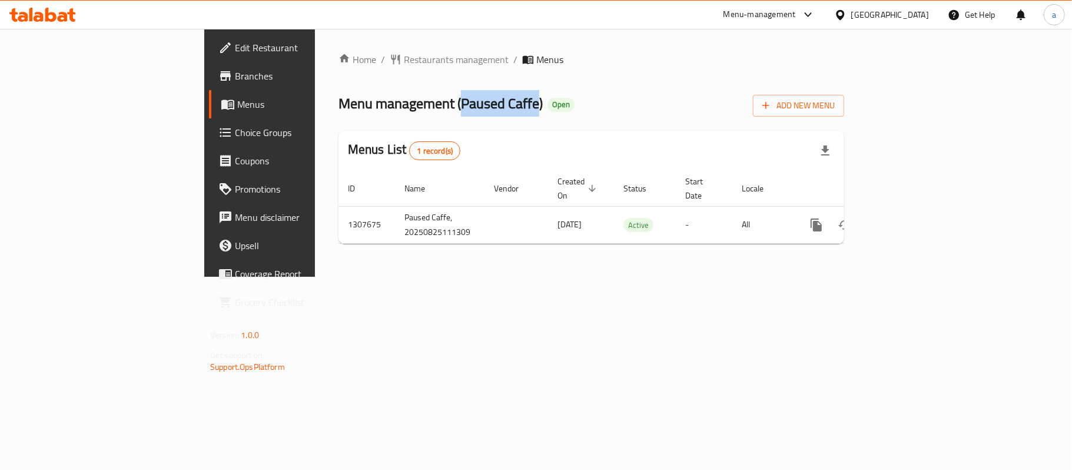
drag, startPoint x: 325, startPoint y: 101, endPoint x: 403, endPoint y: 109, distance: 78.1
click at [403, 109] on span "Menu management ( Paused Caffe )" at bounding box center [440, 103] width 204 height 26
copy span "Paused Caffe"
click at [350, 107] on span "Menu management ( Paused Caffe )" at bounding box center [440, 103] width 204 height 26
drag, startPoint x: 324, startPoint y: 102, endPoint x: 403, endPoint y: 101, distance: 78.9
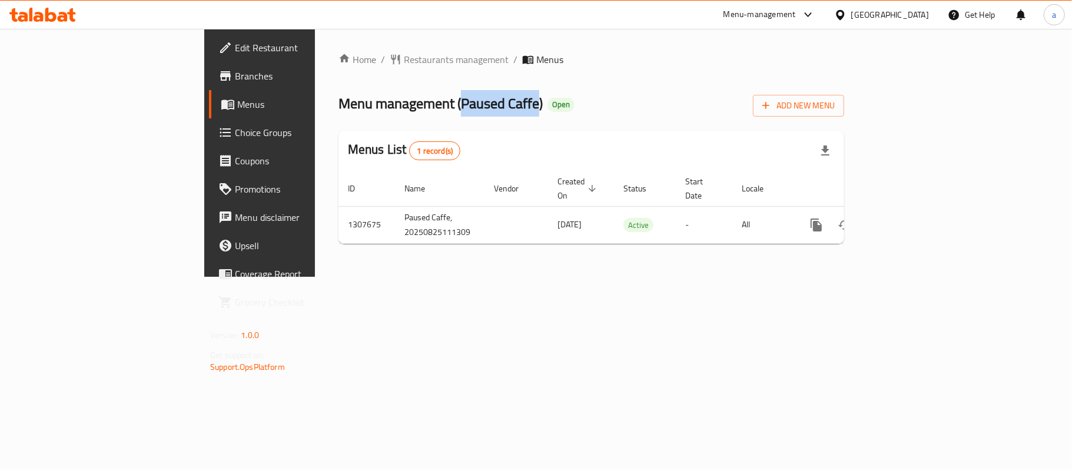
click at [403, 101] on span "Menu management ( Paused Caffe )" at bounding box center [440, 103] width 204 height 26
copy span "Paused Caffe"
click at [338, 71] on div "Home / Restaurants management / Menus Menu management ( Paused Caffe ) Open Add…" at bounding box center [591, 152] width 506 height 201
click at [404, 60] on span "Restaurants management" at bounding box center [456, 59] width 105 height 14
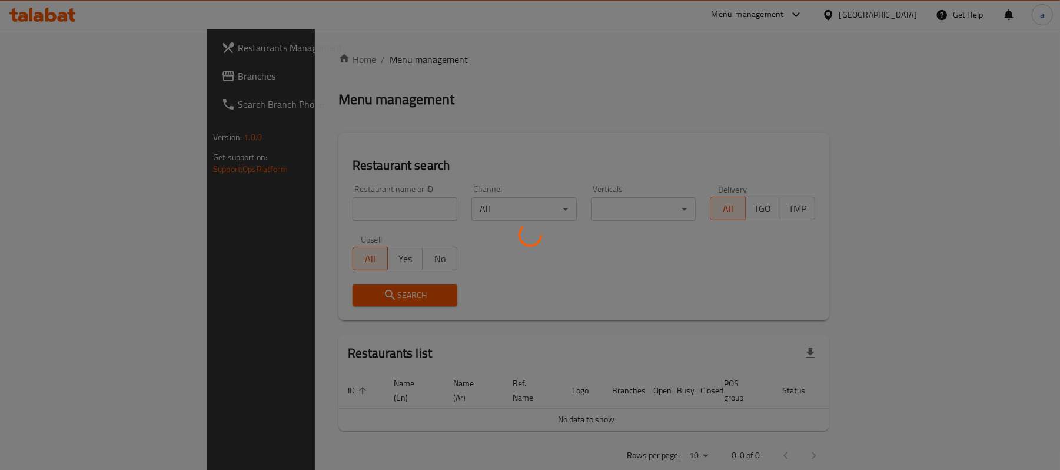
click at [55, 73] on div at bounding box center [530, 235] width 1060 height 470
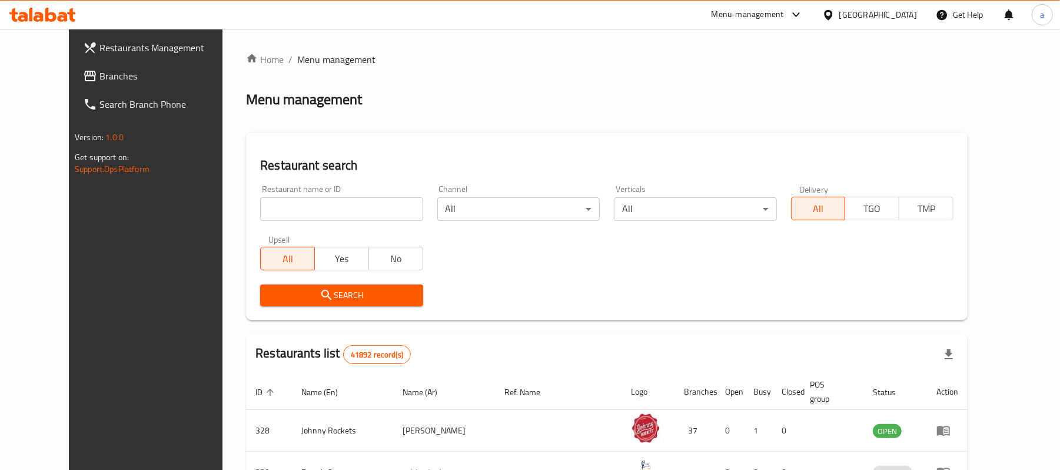
click at [69, 77] on div "Restaurants Management Branches Search Branch Phone Version: 1.0.0 Get support …" at bounding box center [530, 427] width 922 height 796
click at [99, 76] on span "Branches" at bounding box center [167, 76] width 137 height 14
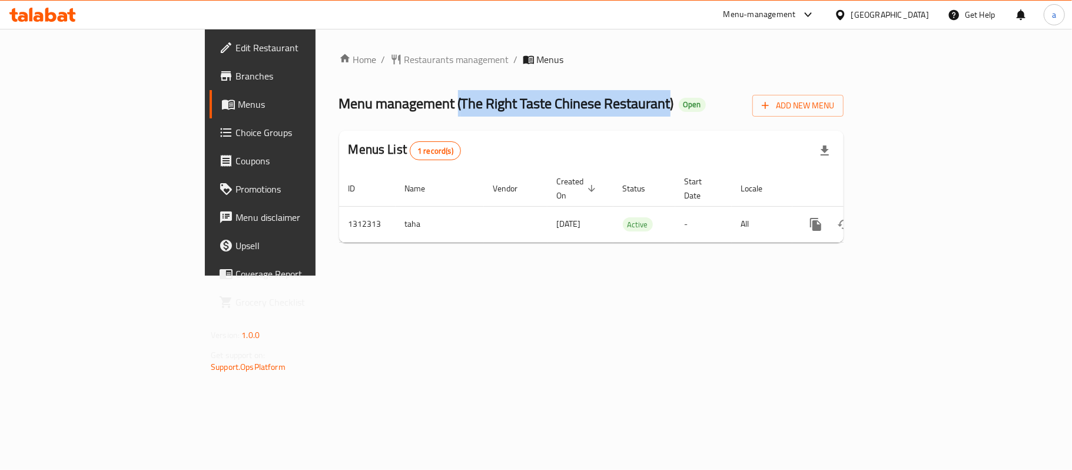
drag, startPoint x: 321, startPoint y: 104, endPoint x: 533, endPoint y: 92, distance: 212.2
click at [533, 92] on span "Menu management ( The Right Taste Chinese Restaurant )" at bounding box center [506, 103] width 335 height 26
copy span "( The Right Taste Chinese Restaurant"
click at [404, 54] on span "Restaurants management" at bounding box center [456, 59] width 105 height 14
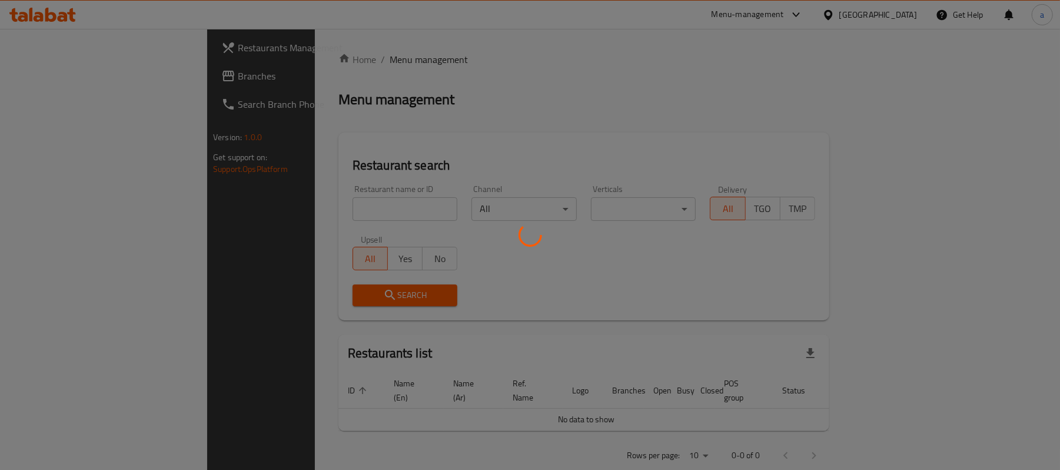
click at [50, 78] on div at bounding box center [530, 235] width 1060 height 470
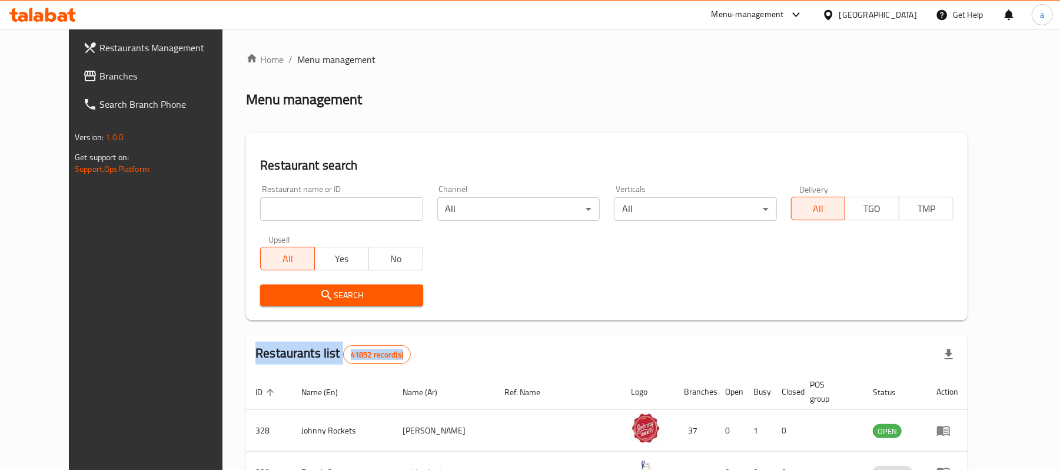
click at [99, 72] on span "Branches" at bounding box center [167, 76] width 137 height 14
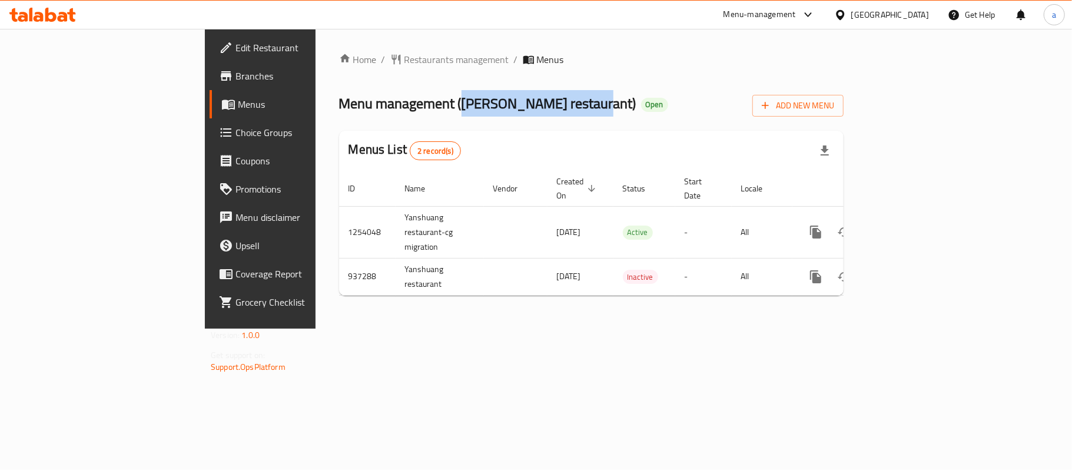
drag, startPoint x: 327, startPoint y: 100, endPoint x: 460, endPoint y: 109, distance: 132.7
click at [460, 109] on span "Menu management ( [PERSON_NAME] restaurant )" at bounding box center [487, 103] width 297 height 26
copy span "[PERSON_NAME] restaurant"
click at [404, 59] on span "Restaurants management" at bounding box center [456, 59] width 105 height 14
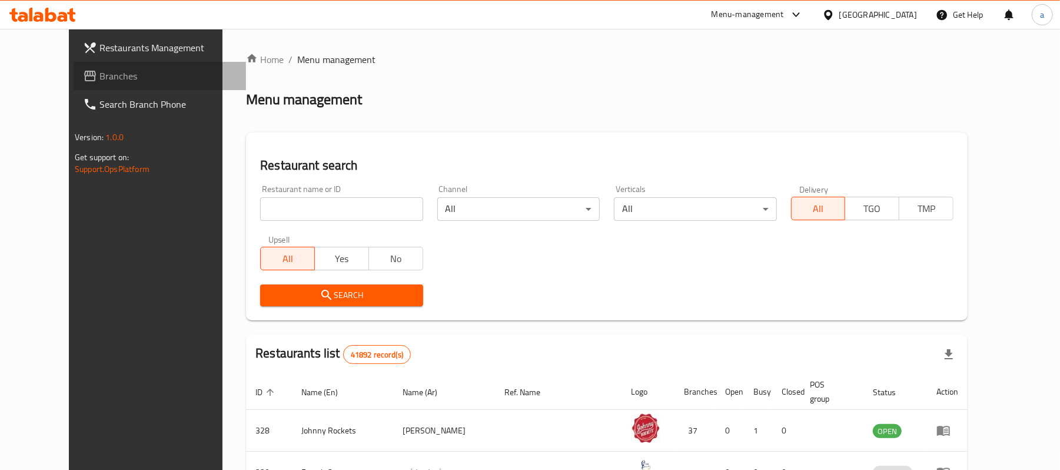
click at [100, 79] on span "Branches" at bounding box center [167, 76] width 137 height 14
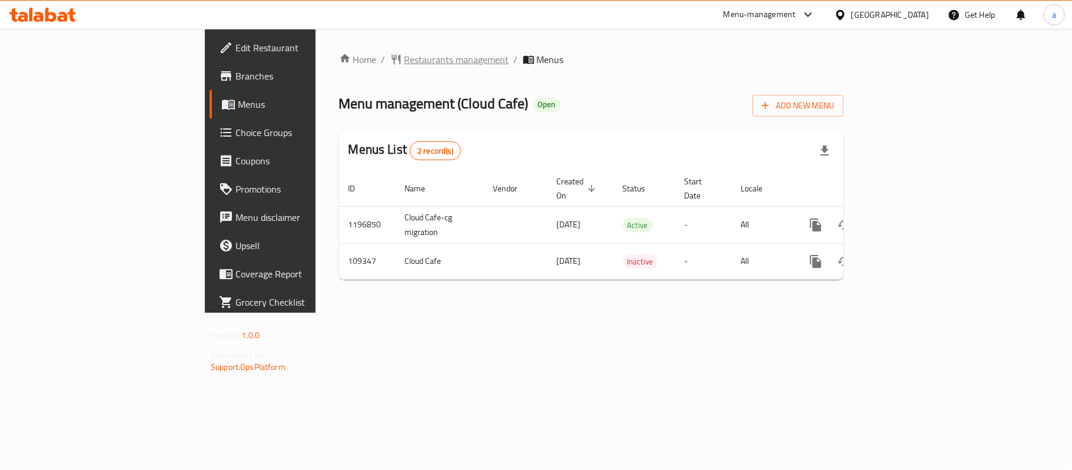
click at [404, 52] on span "Restaurants management" at bounding box center [456, 59] width 105 height 14
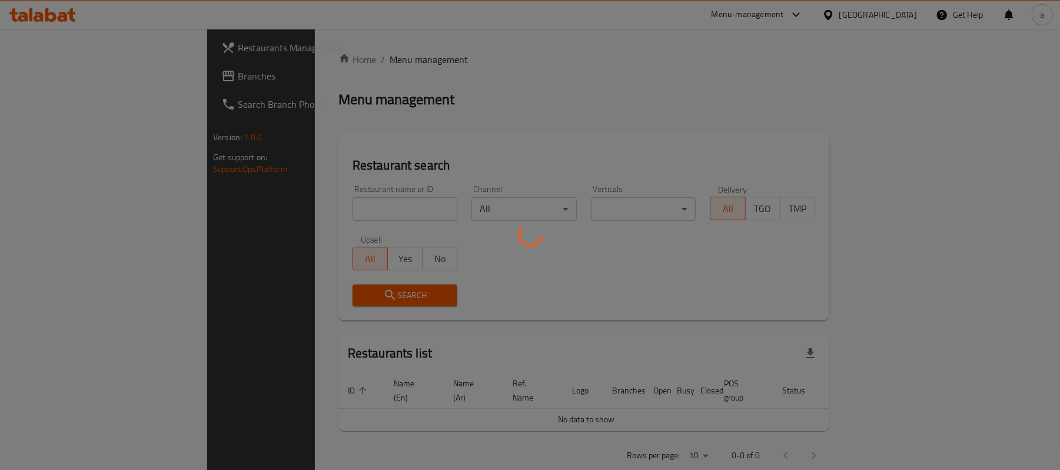
click at [297, 69] on div at bounding box center [530, 235] width 1060 height 470
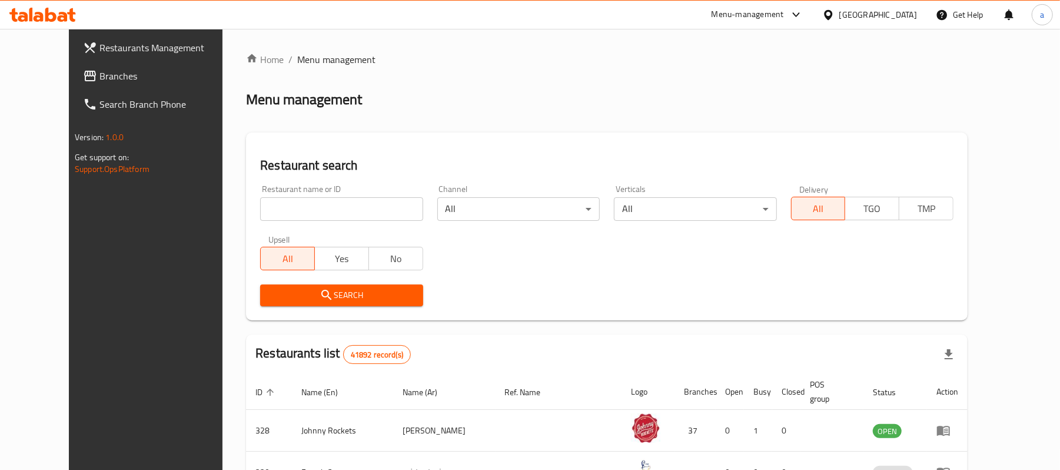
click at [99, 82] on span "Branches" at bounding box center [167, 76] width 137 height 14
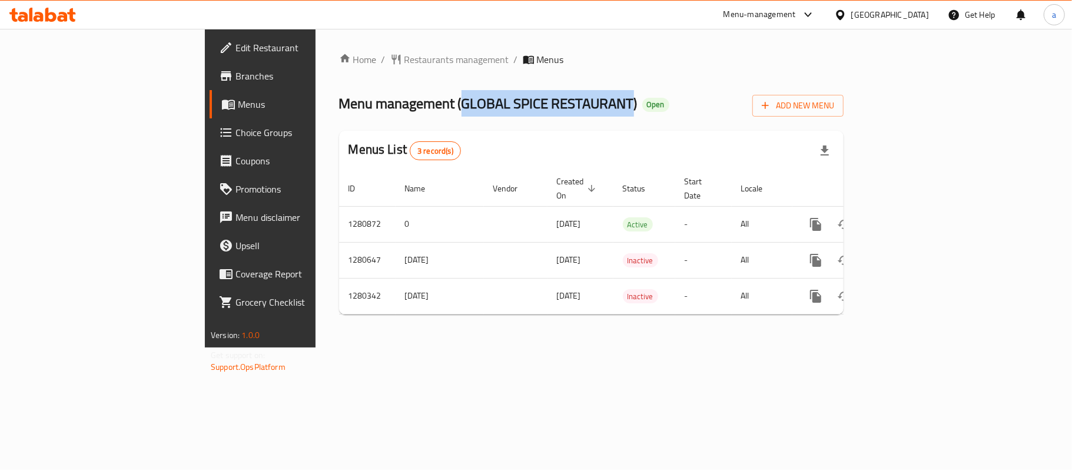
drag, startPoint x: 326, startPoint y: 108, endPoint x: 496, endPoint y: 111, distance: 170.1
click at [496, 111] on span "Menu management ( GLOBAL SPICE RESTAURANT )" at bounding box center [488, 103] width 298 height 26
copy span "GLOBAL SPICE RESTAURANT"
